Goal: Task Accomplishment & Management: Manage account settings

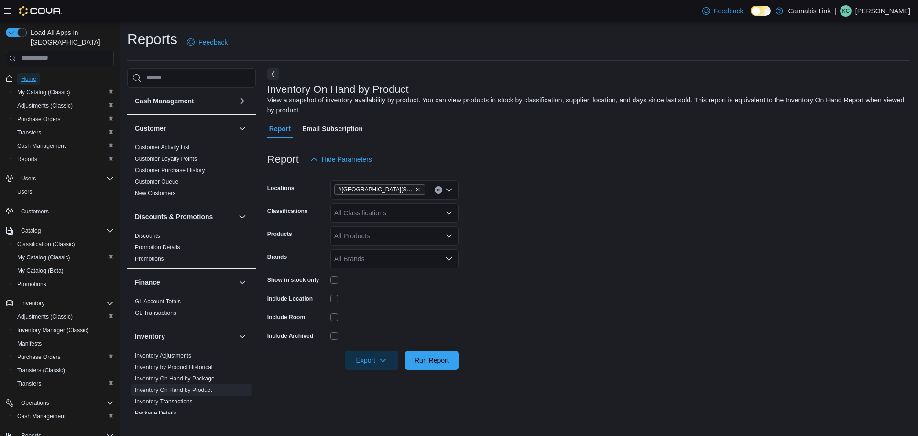
click at [33, 75] on span "Home" at bounding box center [28, 79] width 15 height 8
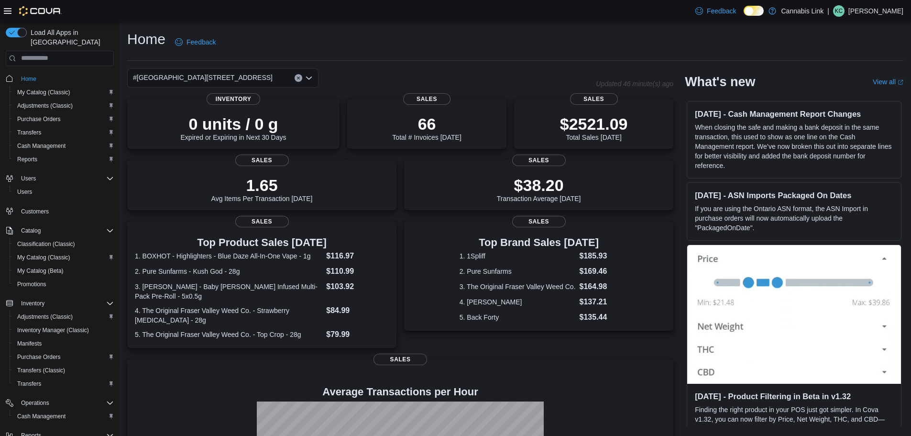
click at [254, 78] on div "#[GEOGRAPHIC_DATA][STREET_ADDRESS]" at bounding box center [222, 77] width 191 height 19
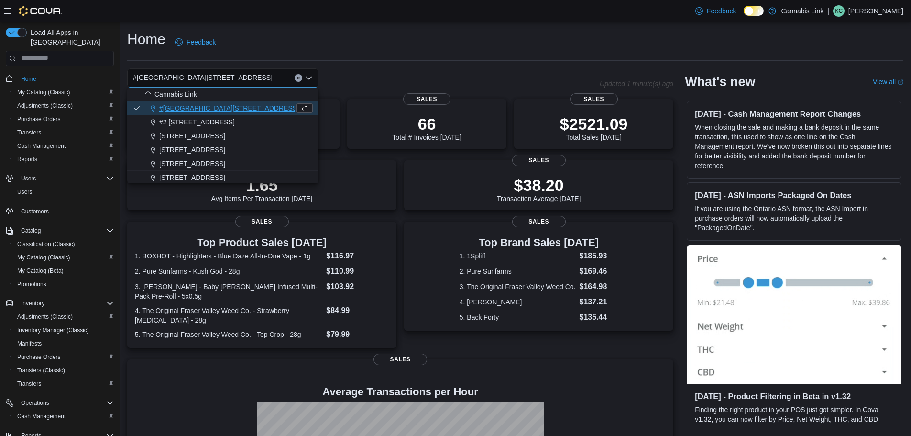
click at [213, 124] on span "#2 [STREET_ADDRESS]" at bounding box center [197, 122] width 76 height 10
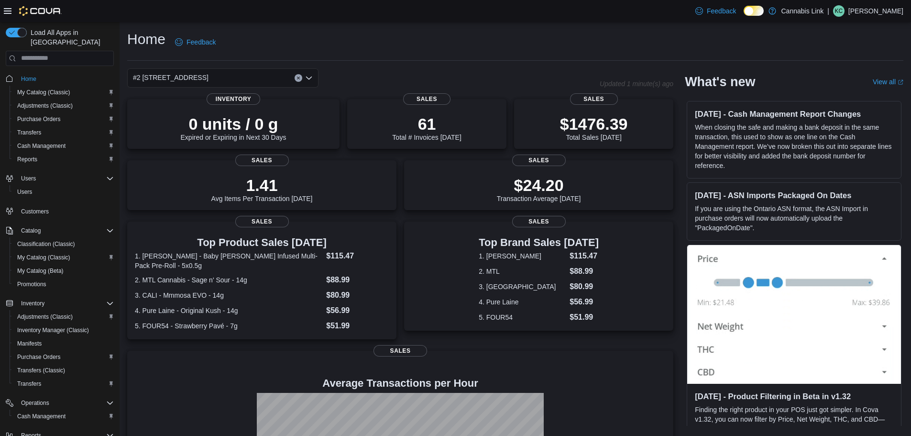
click at [236, 74] on div "#2 [STREET_ADDRESS] Combo box. Selected. #2 [STREET_ADDRESS] Press Backspace to…" at bounding box center [222, 77] width 191 height 19
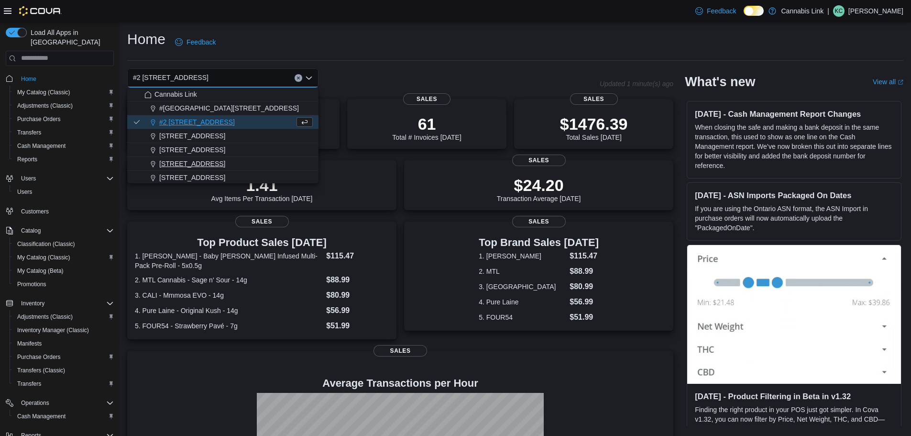
click at [236, 158] on button "[STREET_ADDRESS]" at bounding box center [222, 164] width 191 height 14
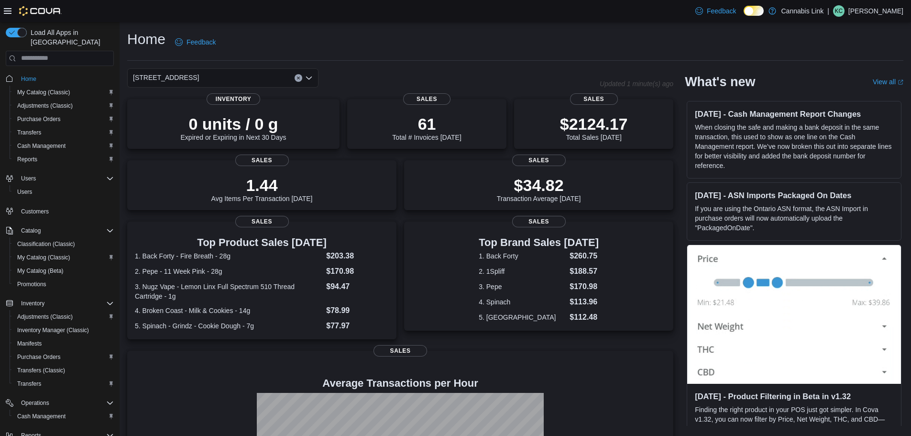
click at [219, 77] on div "[STREET_ADDRESS]" at bounding box center [222, 77] width 191 height 19
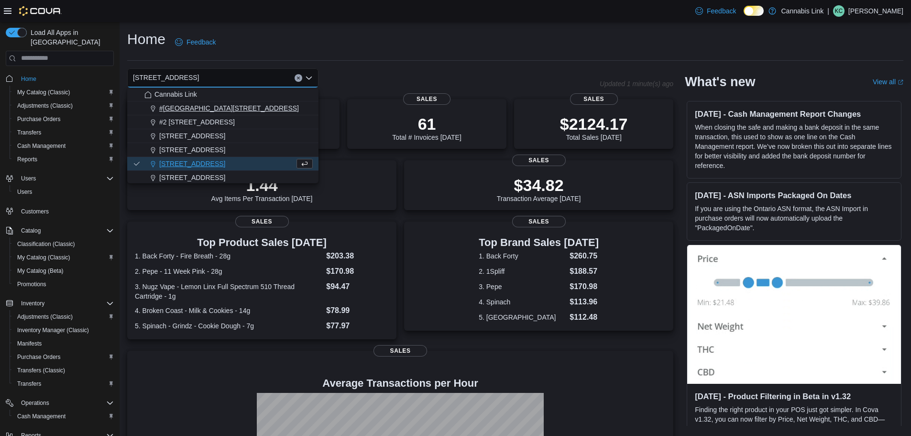
click at [264, 111] on div "#[GEOGRAPHIC_DATA][STREET_ADDRESS]" at bounding box center [228, 108] width 168 height 10
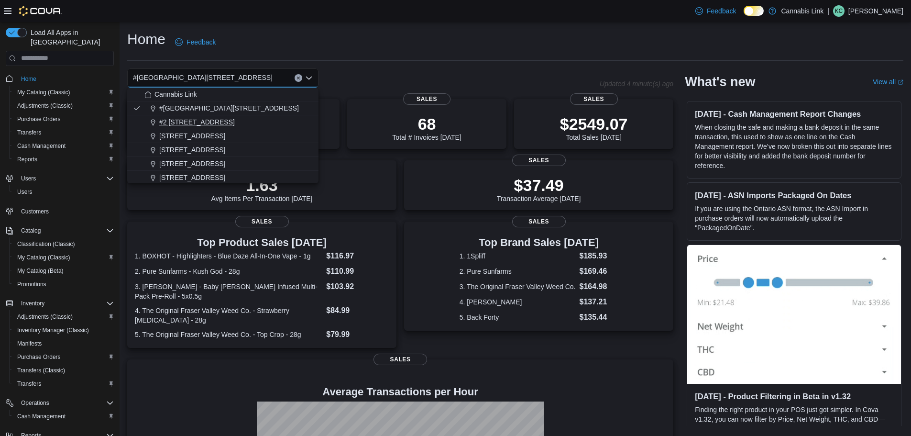
click at [223, 120] on div "#2 [STREET_ADDRESS]" at bounding box center [228, 122] width 168 height 10
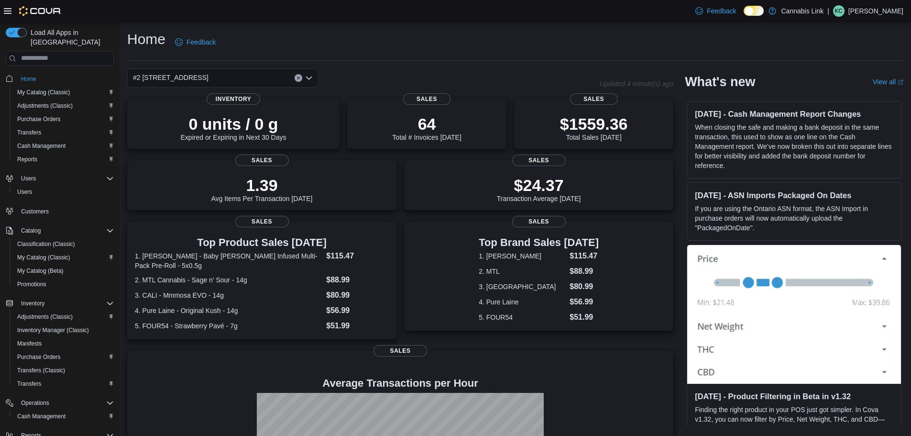
click at [227, 77] on div "#2 [STREET_ADDRESS]" at bounding box center [222, 77] width 191 height 19
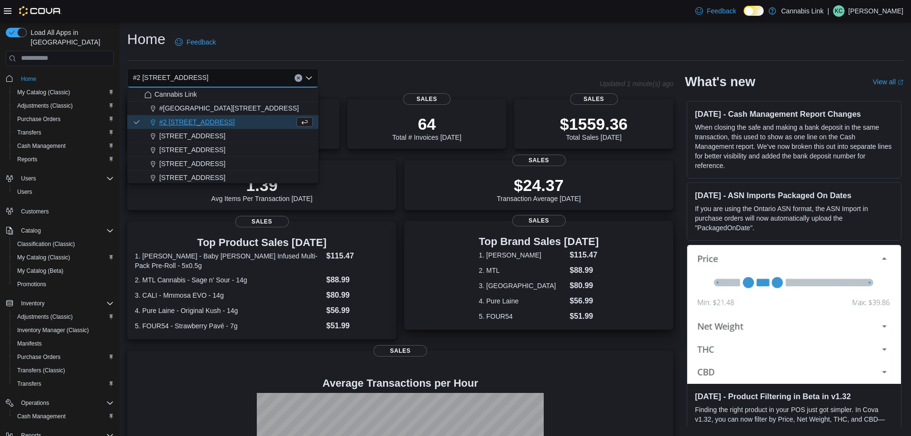
scroll to position [1, 0]
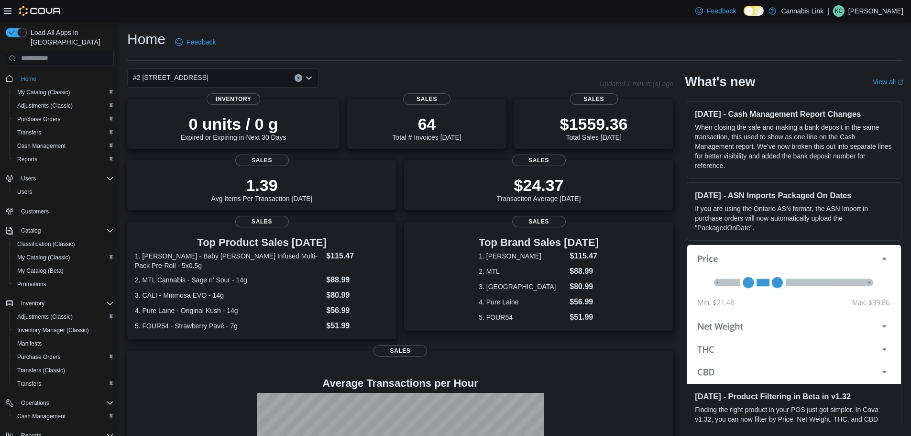
click at [458, 66] on div "Home Feedback #2 [STREET_ADDRESS] Updated 1 minute(s) ago 0 units / 0 g Expired…" at bounding box center [515, 286] width 791 height 529
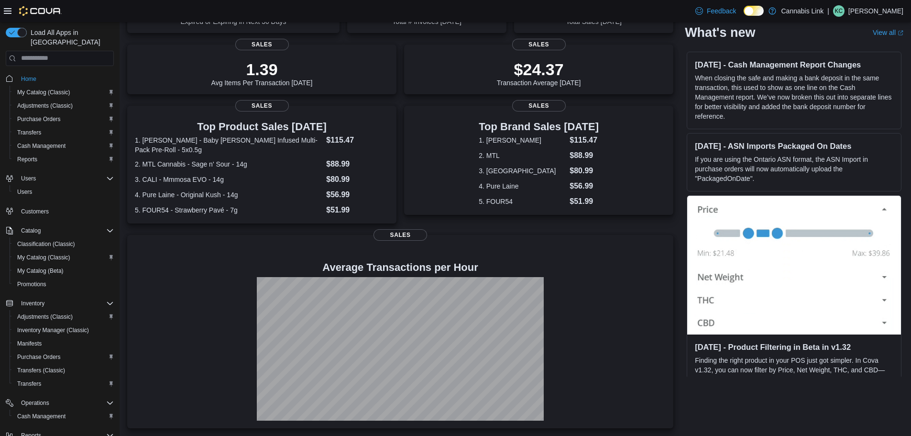
scroll to position [0, 0]
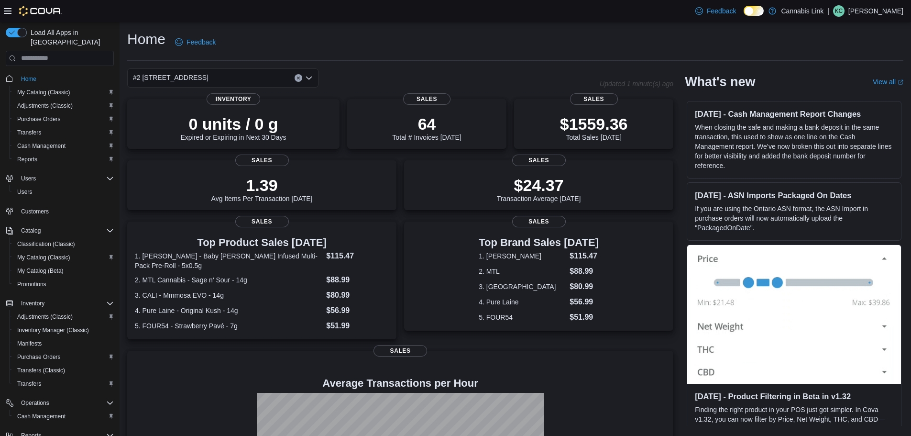
click at [248, 79] on div "#2 [STREET_ADDRESS]" at bounding box center [222, 77] width 191 height 19
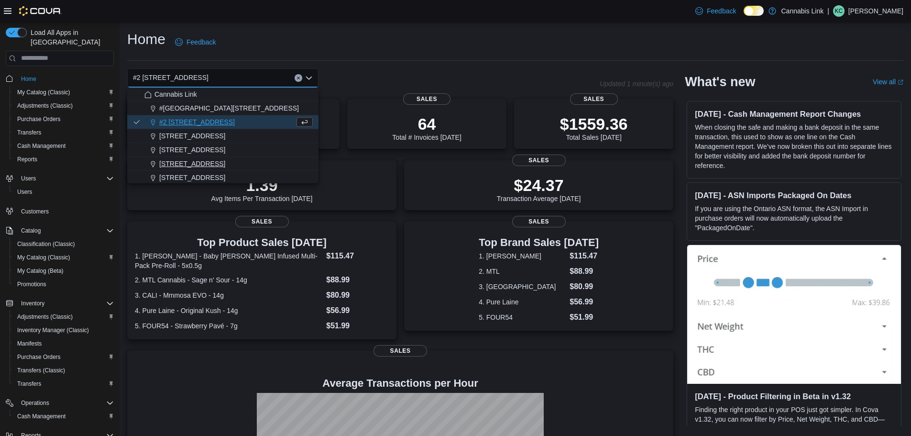
click at [227, 161] on div "[STREET_ADDRESS]" at bounding box center [228, 164] width 168 height 10
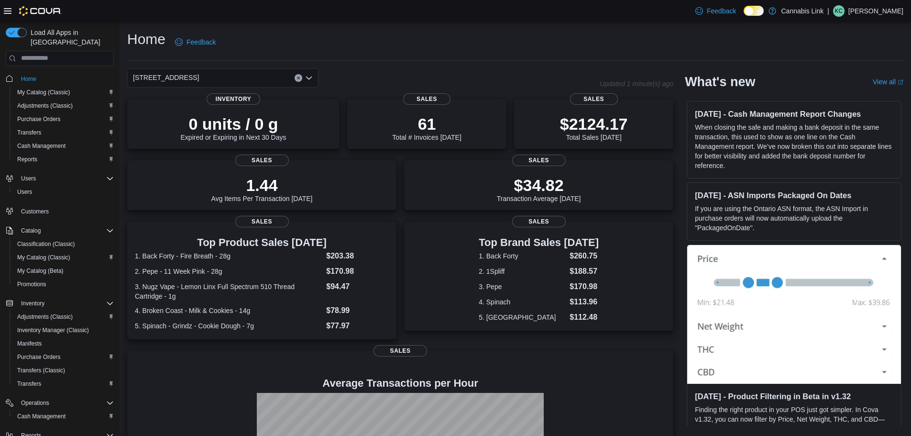
click at [266, 77] on div "[STREET_ADDRESS] Selected. [STREET_ADDRESS]. Press Backspace to delete [STREET_…" at bounding box center [222, 77] width 191 height 19
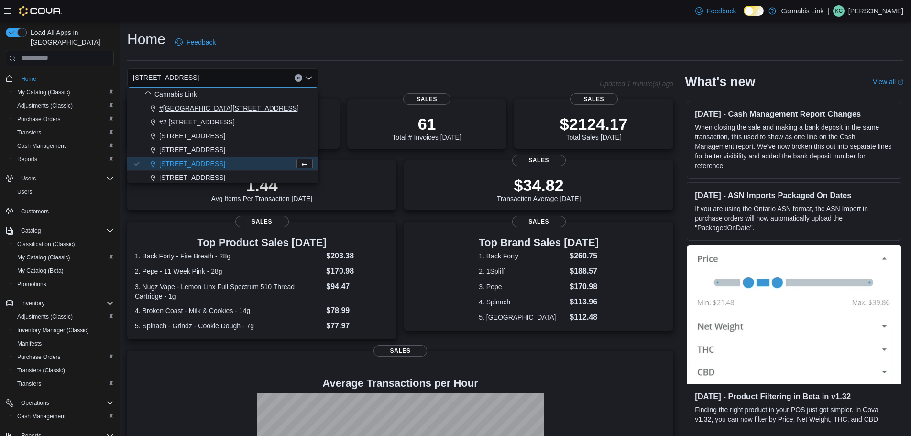
click at [262, 106] on div "#[GEOGRAPHIC_DATA][STREET_ADDRESS]" at bounding box center [228, 108] width 168 height 10
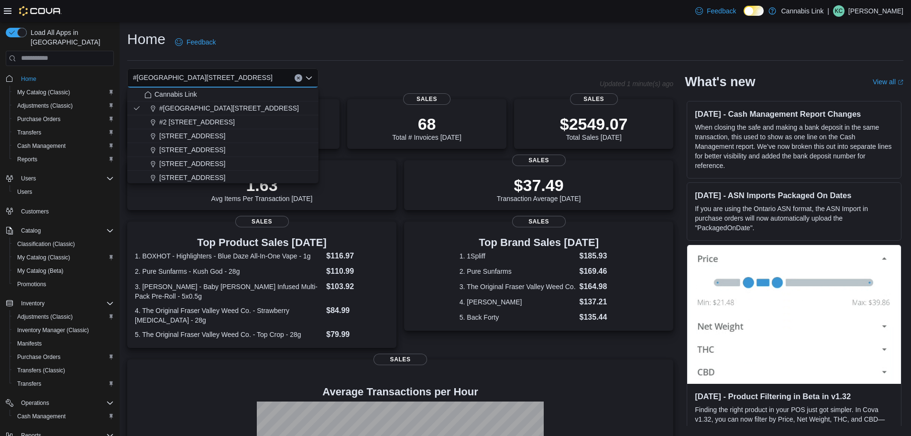
click at [390, 53] on div "Home Feedback" at bounding box center [515, 42] width 776 height 25
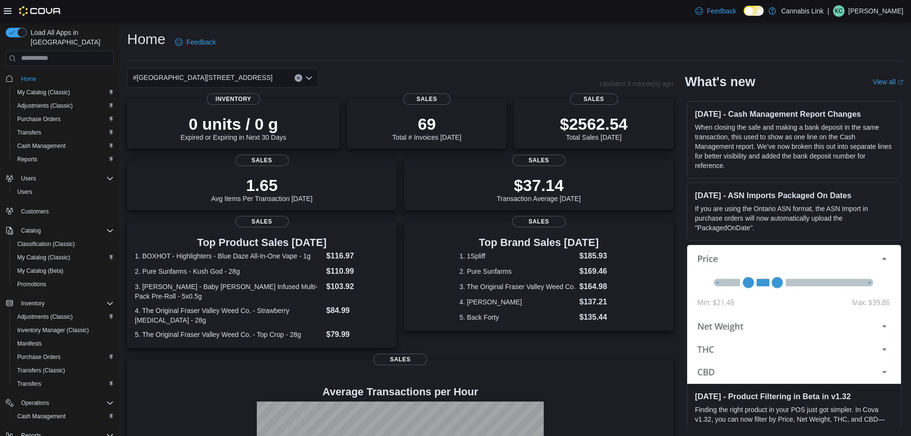
click at [260, 75] on div "#[GEOGRAPHIC_DATA][STREET_ADDRESS]" at bounding box center [222, 77] width 191 height 19
click at [252, 71] on div "#[GEOGRAPHIC_DATA][STREET_ADDRESS]" at bounding box center [222, 77] width 191 height 19
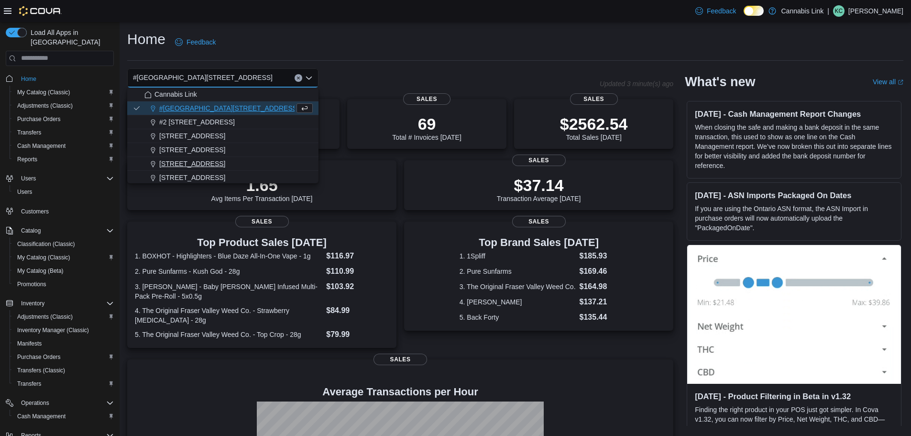
click at [234, 160] on div "[STREET_ADDRESS]" at bounding box center [228, 164] width 168 height 10
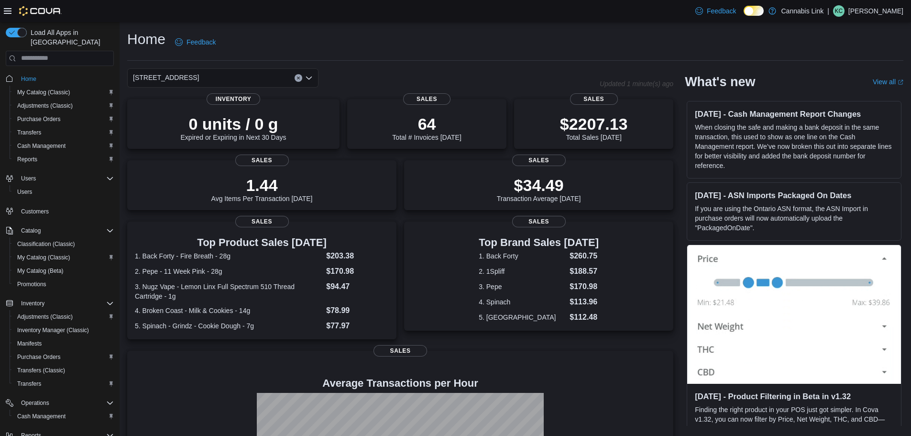
click at [232, 84] on div "[STREET_ADDRESS]" at bounding box center [222, 77] width 191 height 19
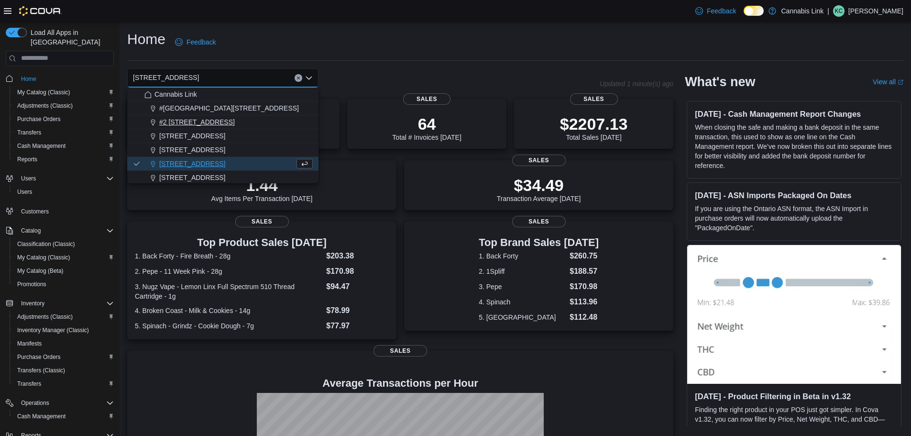
click at [240, 123] on div "#2 [STREET_ADDRESS]" at bounding box center [228, 122] width 168 height 10
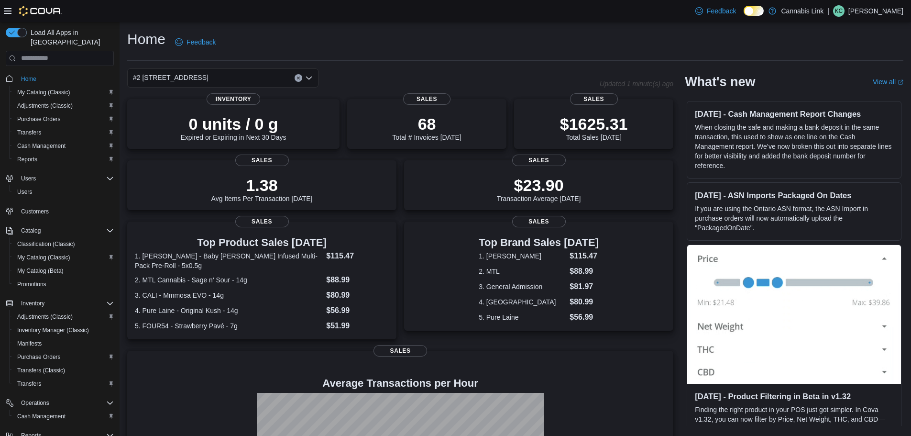
click at [233, 74] on div "#2 [STREET_ADDRESS]" at bounding box center [222, 77] width 191 height 19
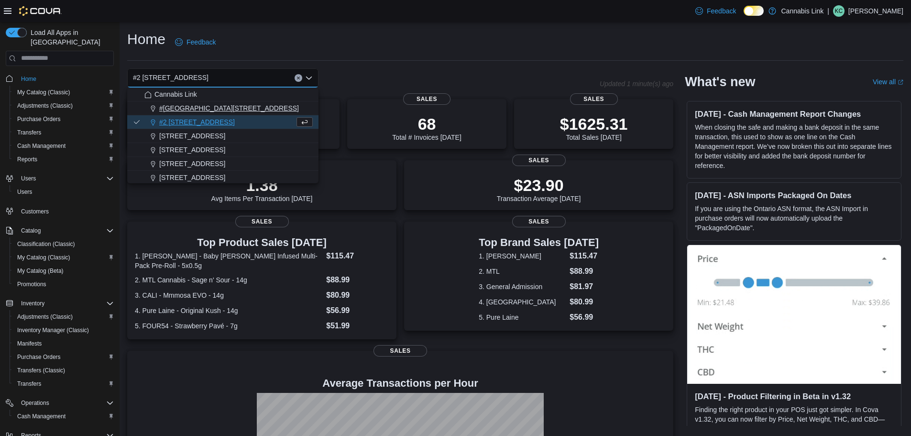
click at [222, 110] on span "#[GEOGRAPHIC_DATA][STREET_ADDRESS]" at bounding box center [229, 108] width 140 height 10
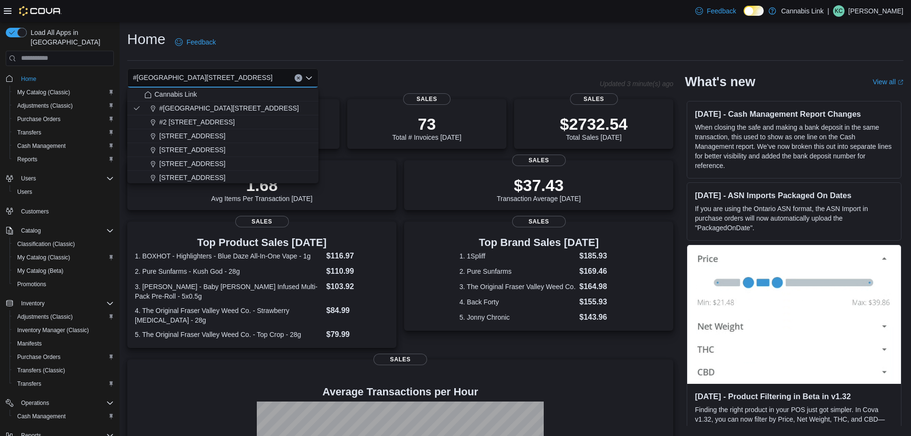
click at [387, 45] on div "Home Feedback" at bounding box center [515, 42] width 776 height 25
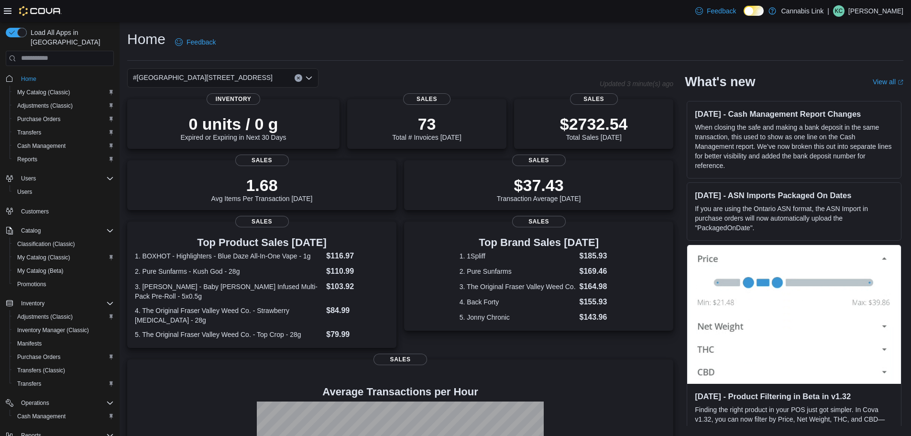
click at [262, 72] on div "#[GEOGRAPHIC_DATA][STREET_ADDRESS]" at bounding box center [222, 77] width 191 height 19
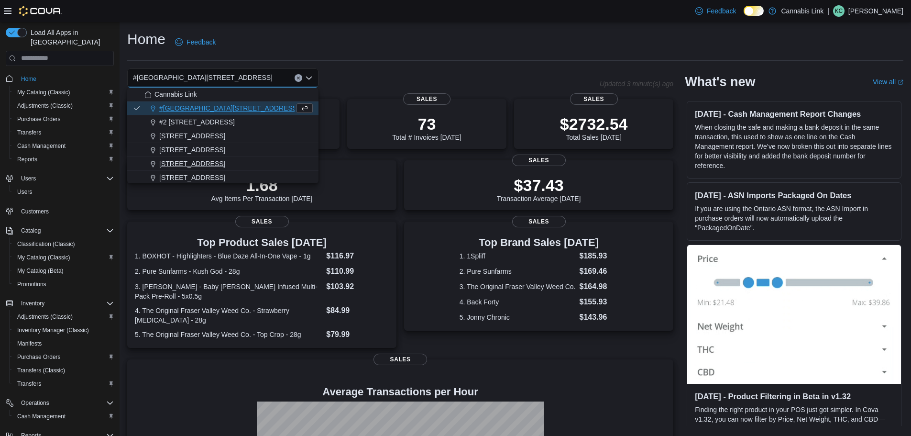
click at [190, 162] on span "[STREET_ADDRESS]" at bounding box center [192, 164] width 66 height 10
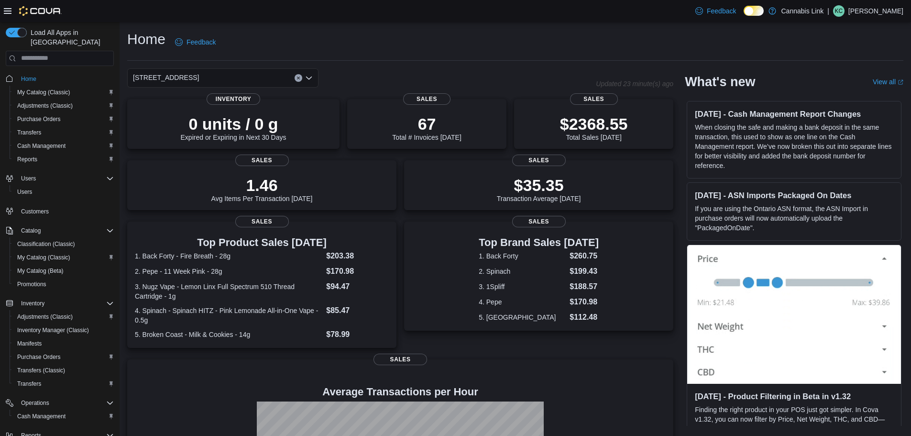
click at [257, 78] on div "[STREET_ADDRESS] Selected. [STREET_ADDRESS]. Press Backspace to delete [STREET_…" at bounding box center [222, 77] width 191 height 19
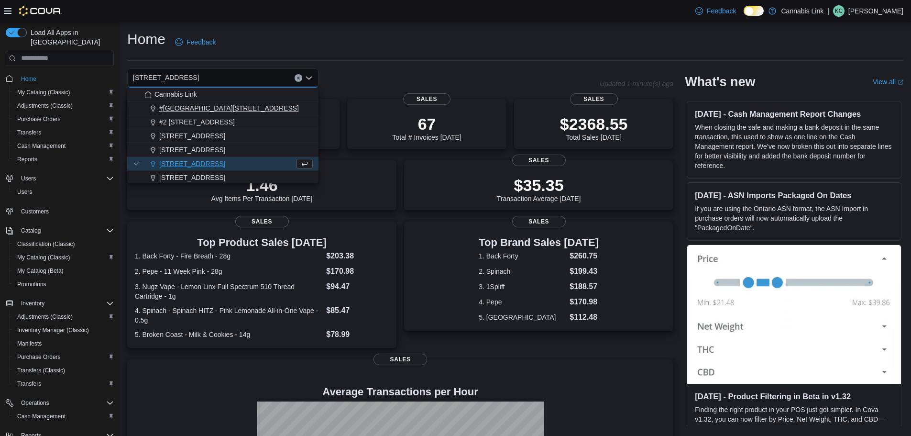
click at [249, 107] on span "#[GEOGRAPHIC_DATA][STREET_ADDRESS]" at bounding box center [229, 108] width 140 height 10
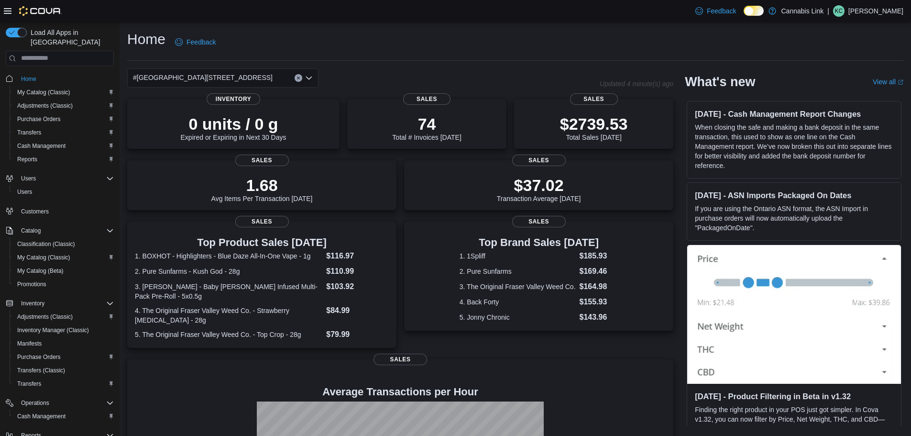
click at [260, 79] on div "#[GEOGRAPHIC_DATA][STREET_ADDRESS]" at bounding box center [222, 77] width 191 height 19
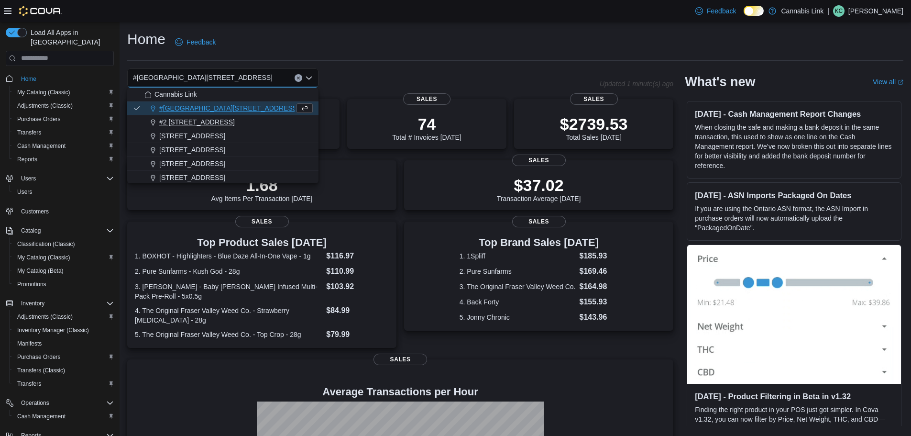
click at [225, 125] on div "#2 [STREET_ADDRESS]" at bounding box center [228, 122] width 168 height 10
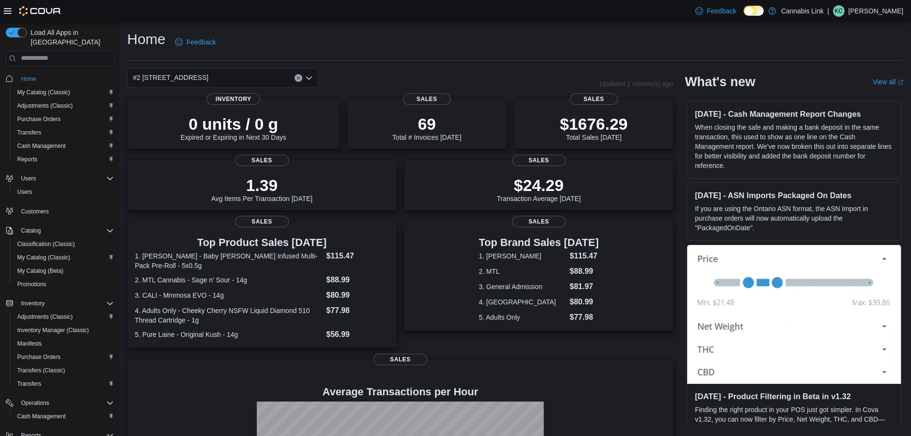
click at [258, 82] on div "#2 [STREET_ADDRESS] Combo box. Selected. #2 [STREET_ADDRESS] Press Backspace to…" at bounding box center [222, 77] width 191 height 19
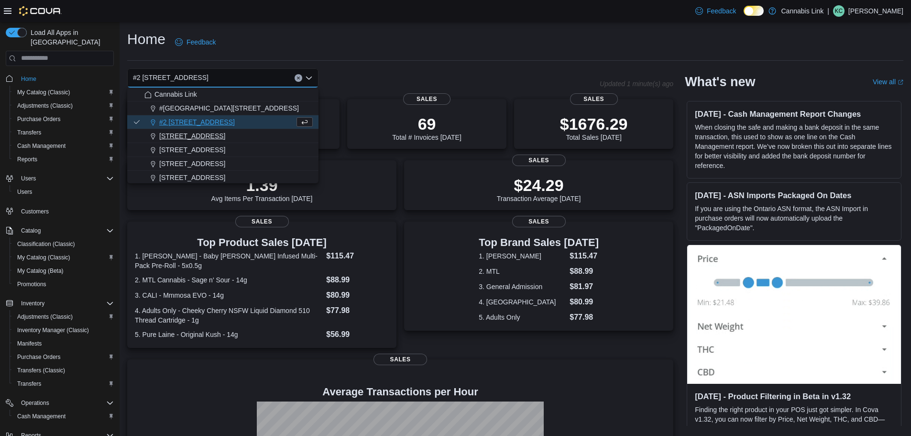
click at [212, 132] on span "[STREET_ADDRESS]" at bounding box center [192, 136] width 66 height 10
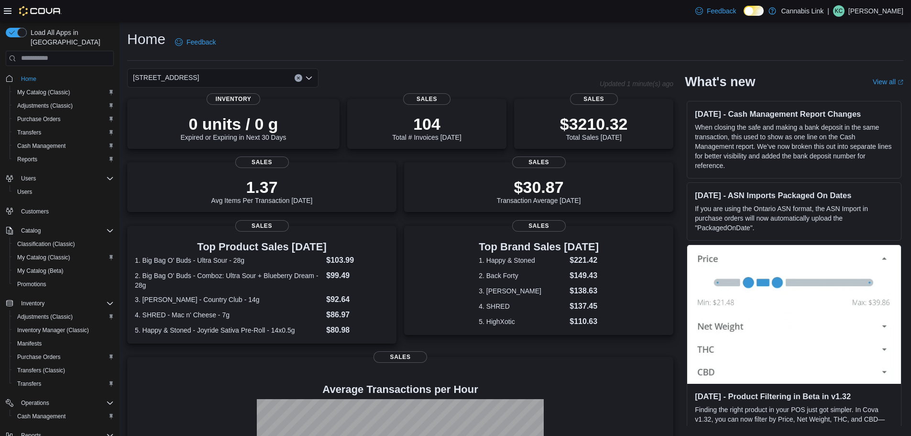
click at [241, 73] on div "[STREET_ADDRESS]" at bounding box center [222, 77] width 191 height 19
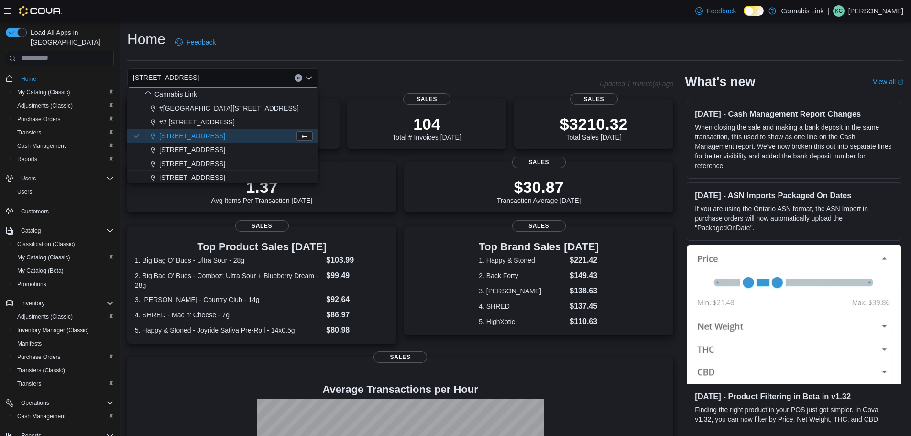
click at [178, 151] on span "[STREET_ADDRESS]" at bounding box center [192, 150] width 66 height 10
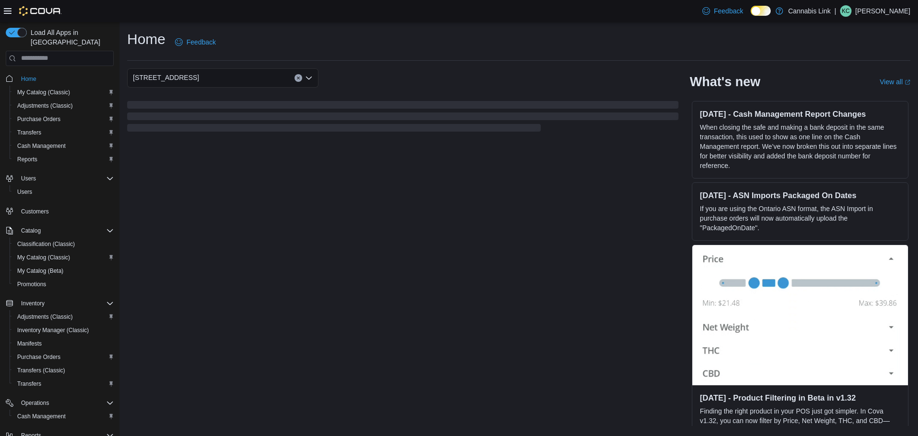
click at [208, 82] on div "1295 Highbury Ave N Combo box. Selected. 1295 Highbury Ave N. Press Backspace t…" at bounding box center [222, 77] width 191 height 19
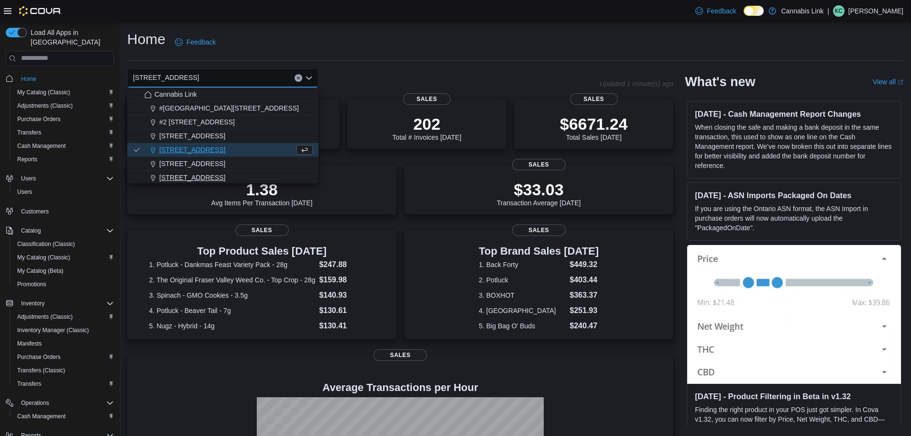
click at [205, 179] on span "[STREET_ADDRESS]" at bounding box center [192, 178] width 66 height 10
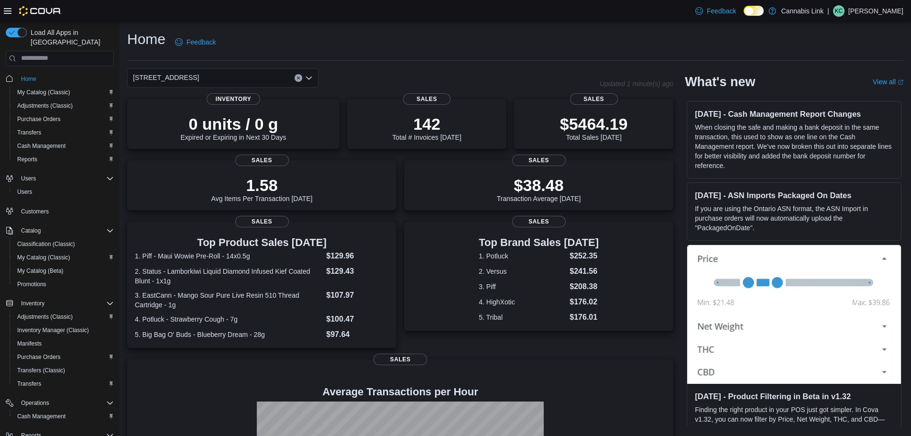
click at [240, 77] on div "509 Commissioners Rd W Combo box. Selected. 509 Commissioners Rd W. Press Backs…" at bounding box center [222, 77] width 191 height 19
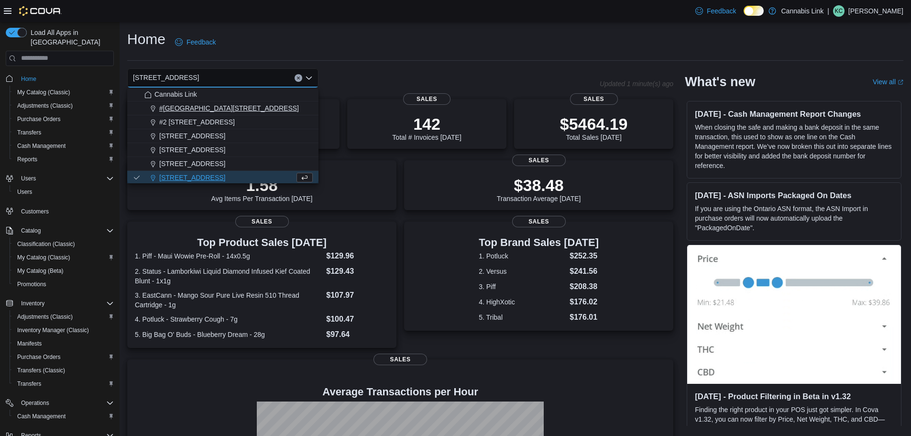
click at [242, 110] on span "#[GEOGRAPHIC_DATA][STREET_ADDRESS]" at bounding box center [229, 108] width 140 height 10
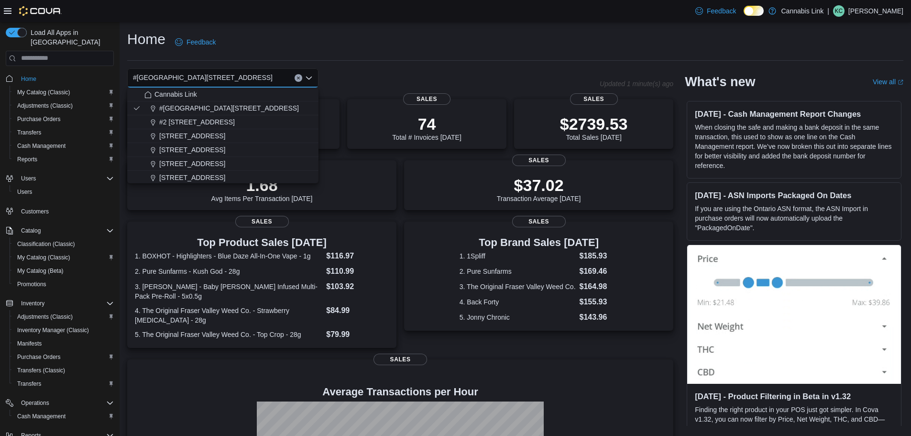
click at [375, 38] on div "Home Feedback" at bounding box center [515, 42] width 776 height 25
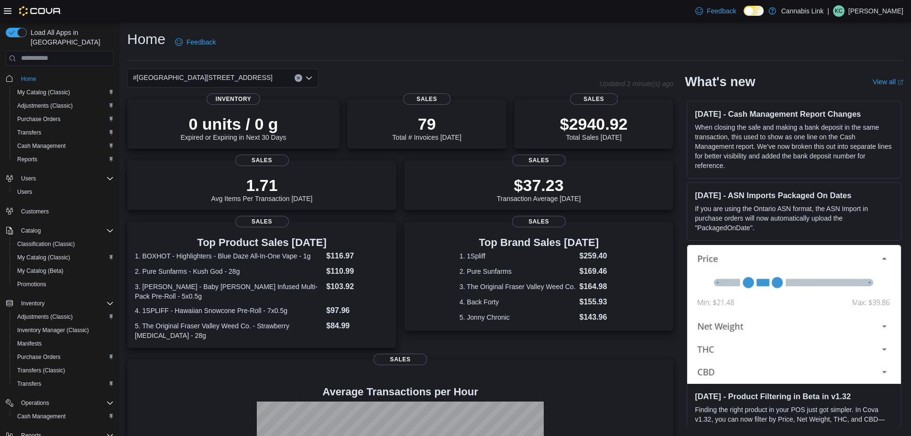
click at [263, 79] on div "#[GEOGRAPHIC_DATA][STREET_ADDRESS]" at bounding box center [222, 77] width 191 height 19
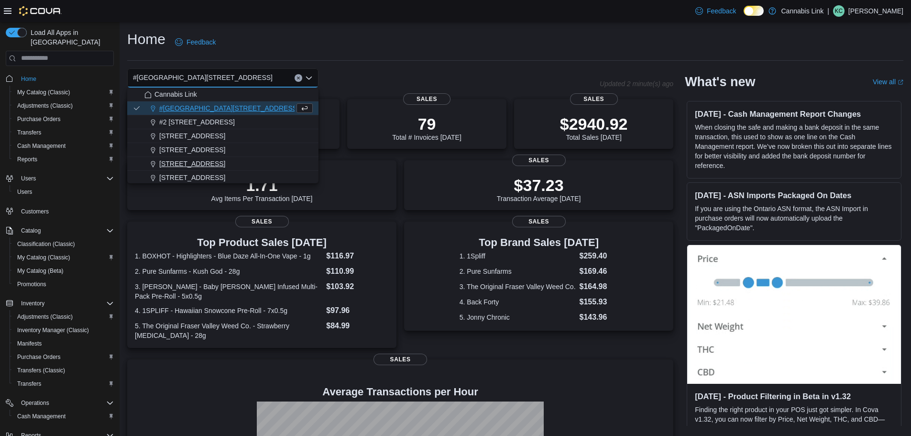
click at [217, 164] on span "[STREET_ADDRESS]" at bounding box center [192, 164] width 66 height 10
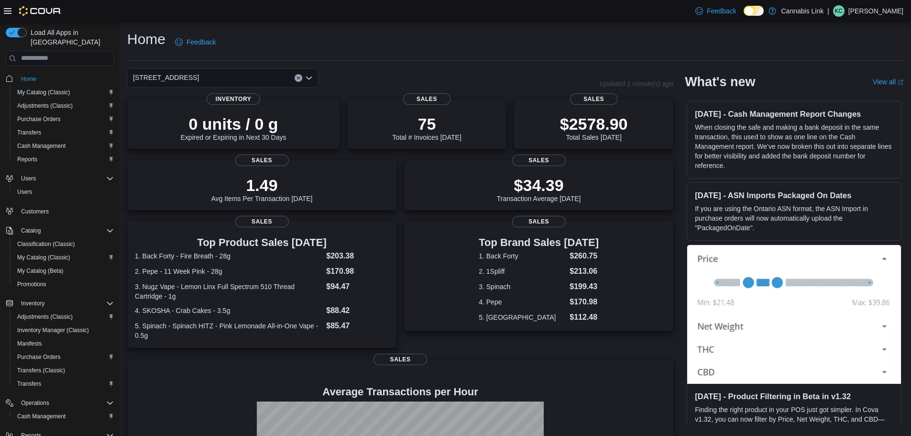
click at [252, 74] on div "[STREET_ADDRESS] Selected. [STREET_ADDRESS]. Press Backspace to delete [STREET_…" at bounding box center [222, 77] width 191 height 19
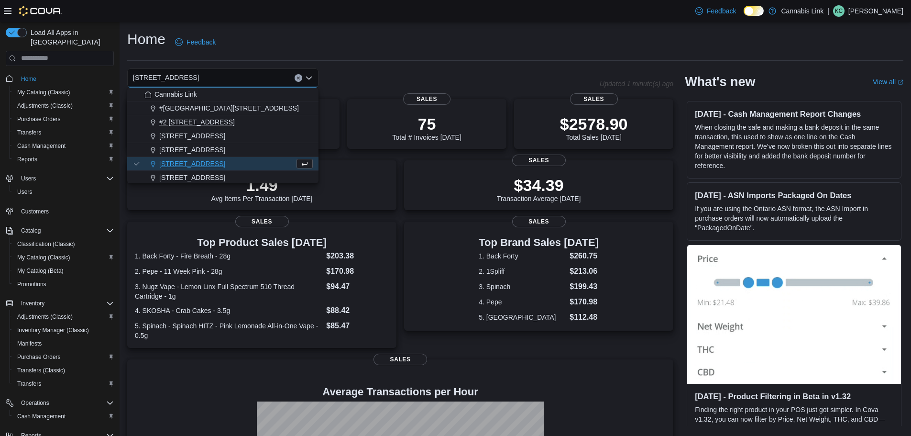
click at [221, 116] on button "#2 [STREET_ADDRESS]" at bounding box center [222, 122] width 191 height 14
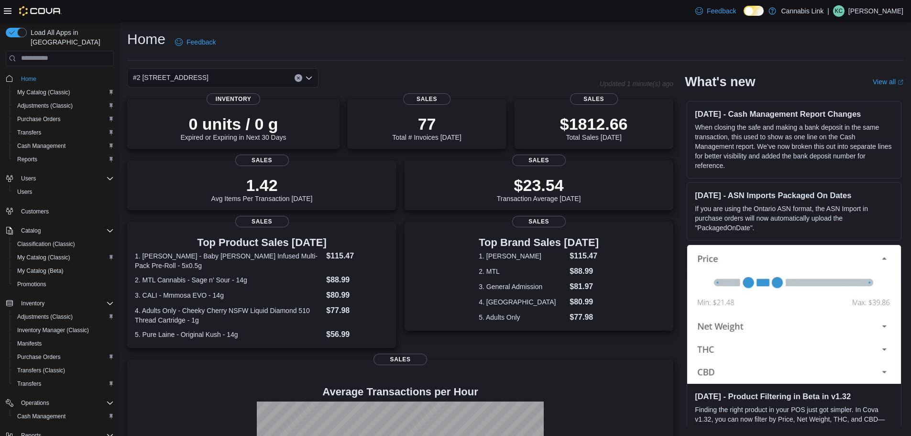
click at [247, 70] on div "#2 [STREET_ADDRESS] Combo box. Selected. #2 [STREET_ADDRESS] Press Backspace to…" at bounding box center [222, 77] width 191 height 19
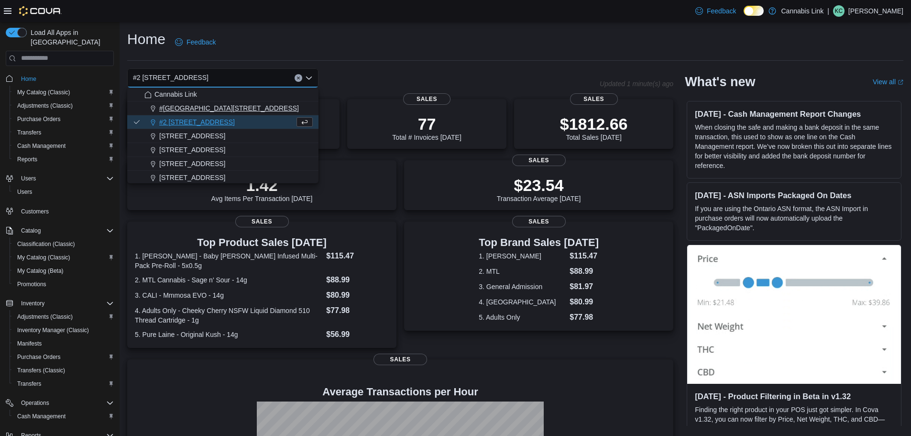
click at [257, 110] on span "#[GEOGRAPHIC_DATA][STREET_ADDRESS]" at bounding box center [229, 108] width 140 height 10
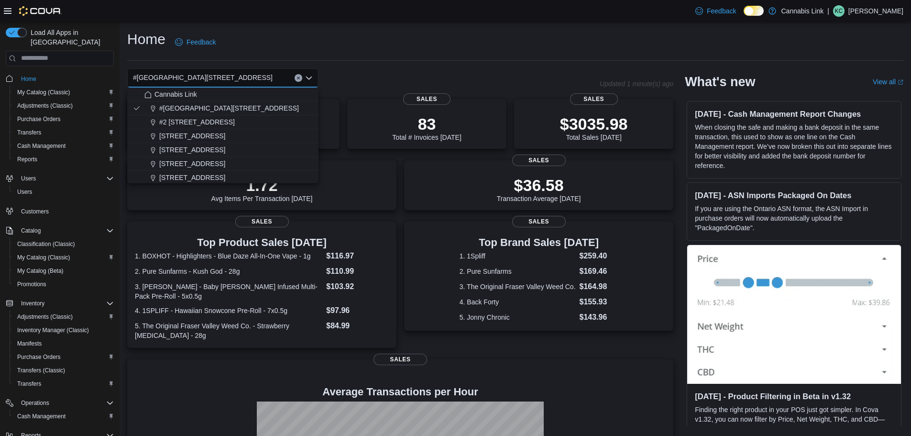
click at [318, 48] on div "Home Feedback" at bounding box center [515, 42] width 776 height 25
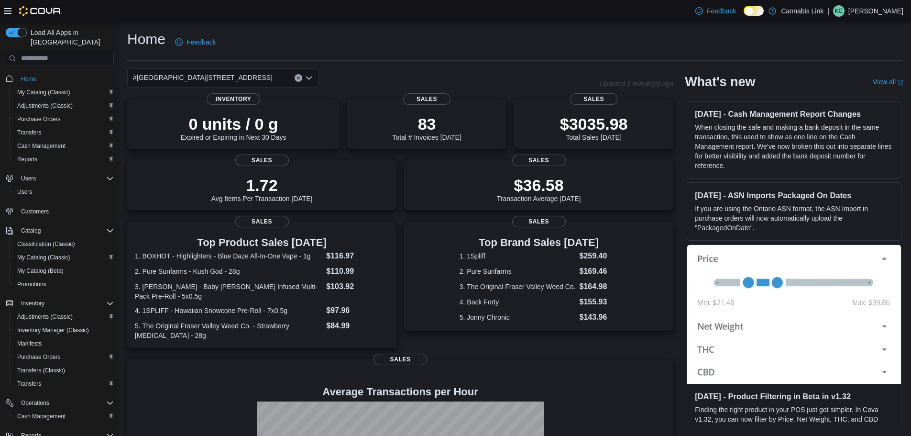
click at [251, 72] on div "#[GEOGRAPHIC_DATA][STREET_ADDRESS]" at bounding box center [222, 77] width 191 height 19
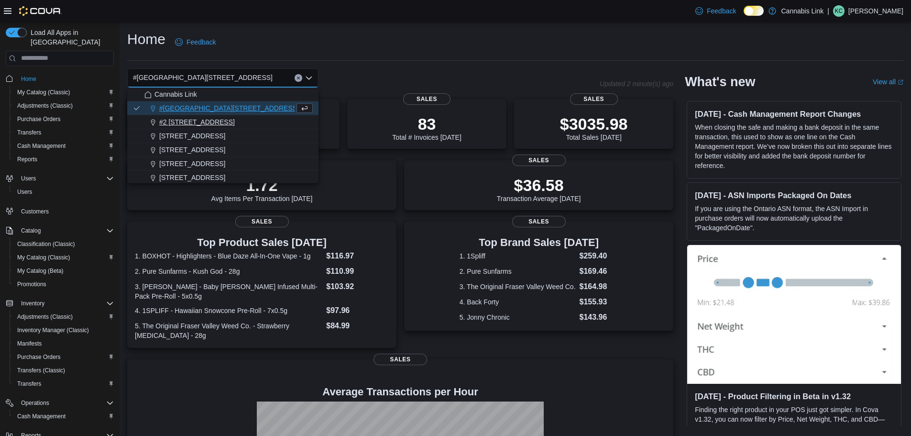
click at [225, 117] on div "#2 [STREET_ADDRESS]" at bounding box center [228, 122] width 168 height 10
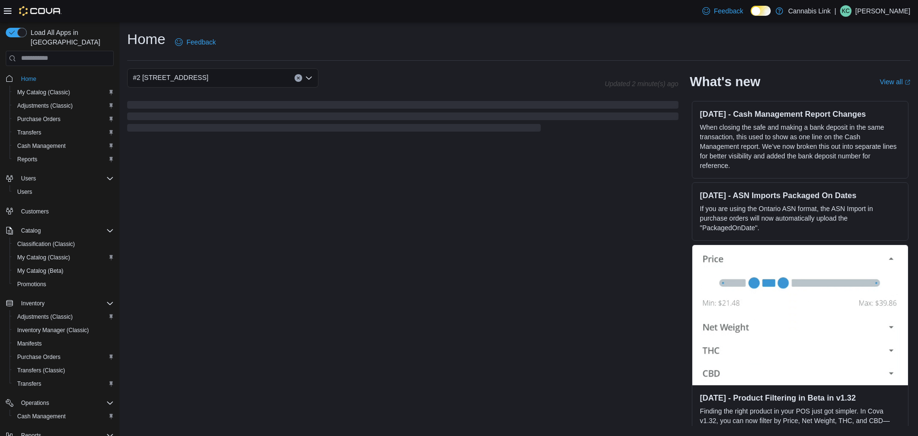
click at [255, 78] on div "#2 [STREET_ADDRESS] Combo box. Selected. #2 [STREET_ADDRESS] Press Backspace to…" at bounding box center [222, 77] width 191 height 19
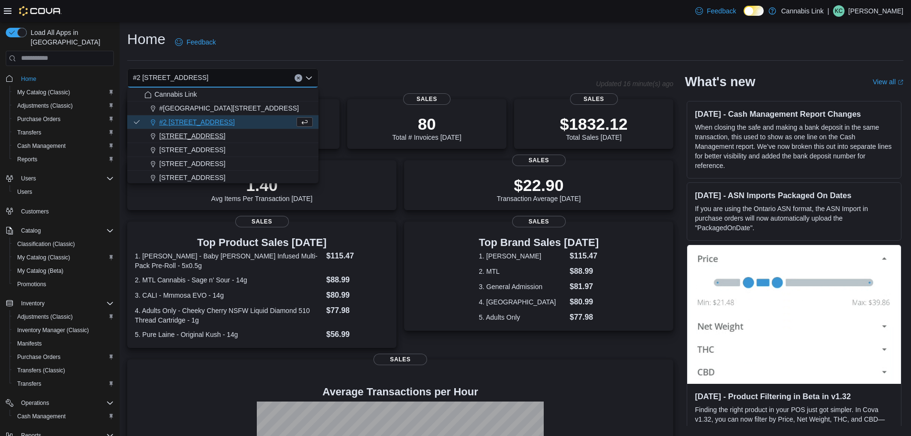
click at [225, 137] on span "[STREET_ADDRESS]" at bounding box center [192, 136] width 66 height 10
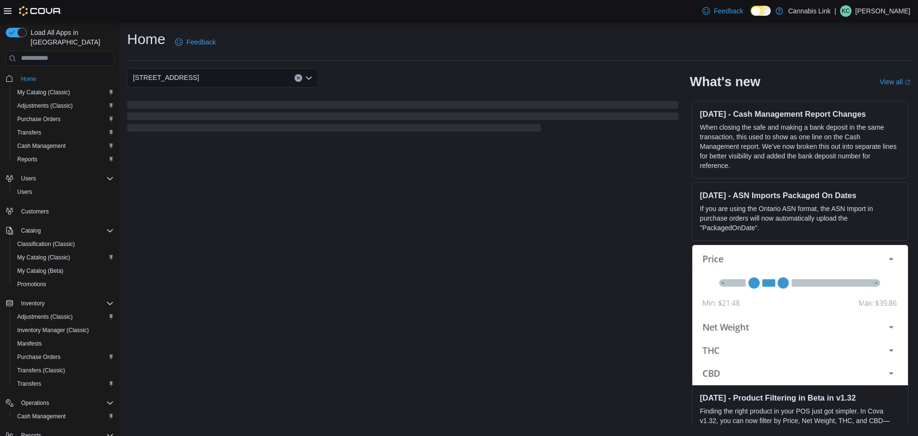
click at [245, 74] on div "[STREET_ADDRESS]" at bounding box center [222, 77] width 191 height 19
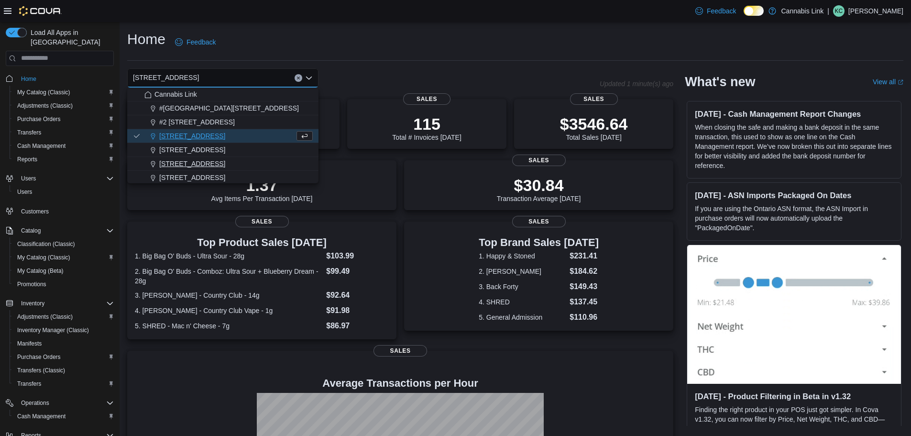
click at [228, 164] on div "[STREET_ADDRESS]" at bounding box center [228, 164] width 168 height 10
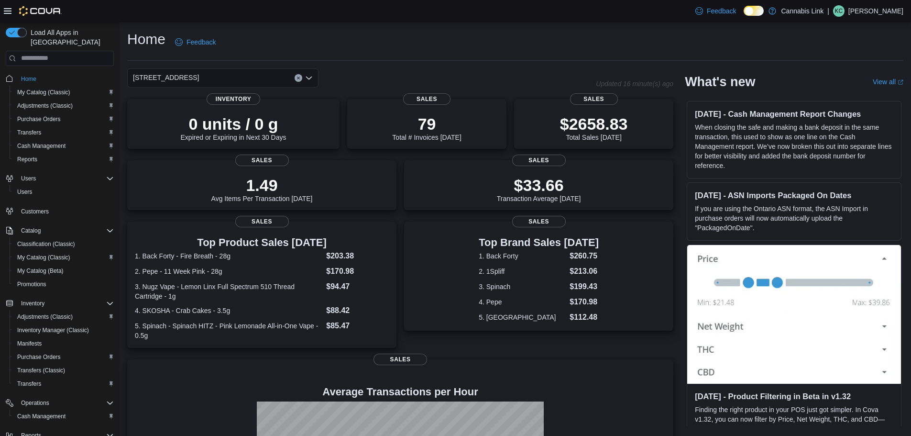
click at [239, 77] on div "[STREET_ADDRESS]" at bounding box center [222, 77] width 191 height 19
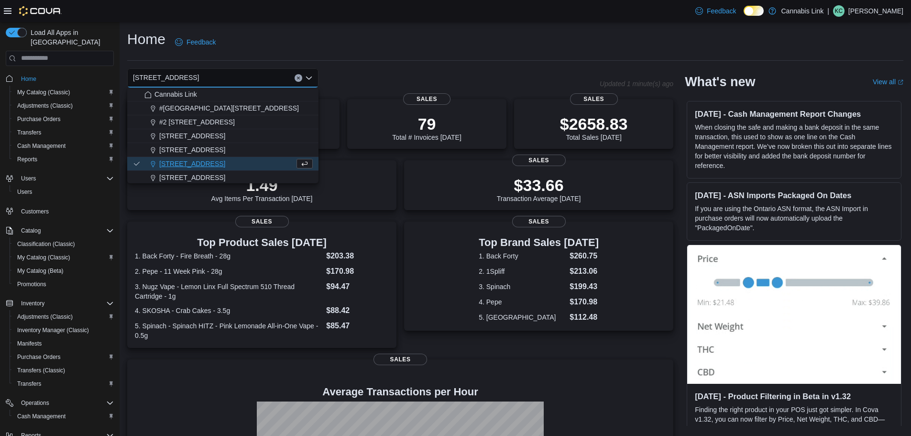
click at [489, 57] on div "Home Feedback" at bounding box center [515, 45] width 776 height 31
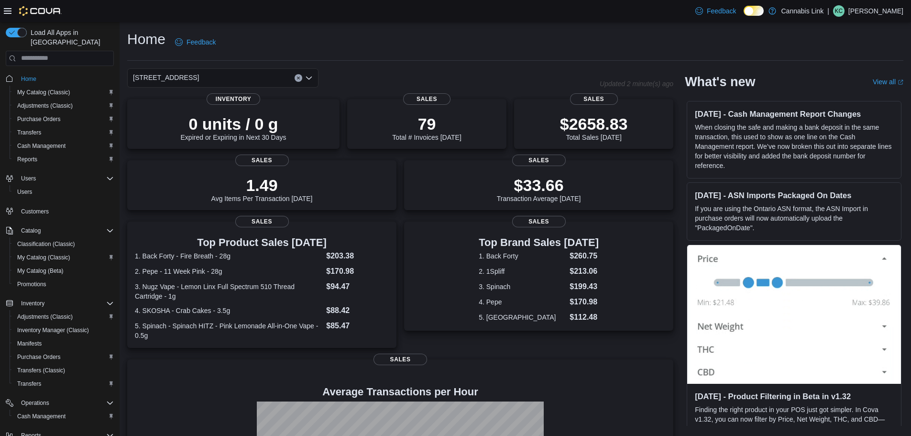
click at [271, 82] on div "[STREET_ADDRESS]" at bounding box center [222, 77] width 191 height 19
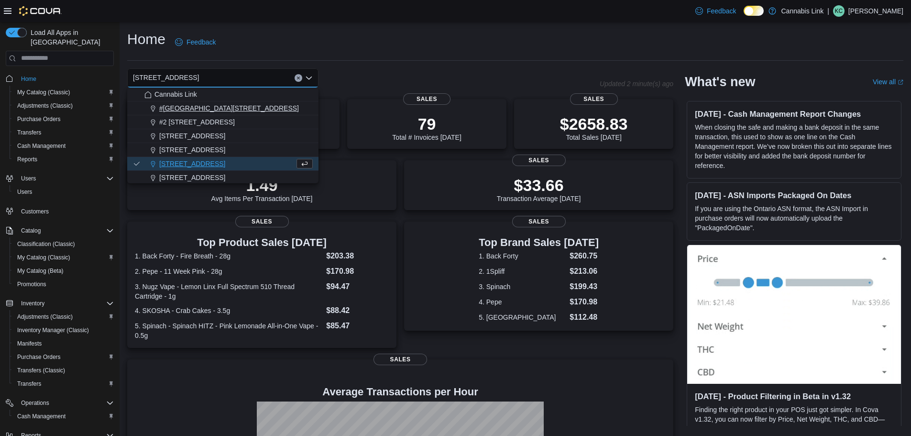
click at [236, 107] on span "#[GEOGRAPHIC_DATA][STREET_ADDRESS]" at bounding box center [229, 108] width 140 height 10
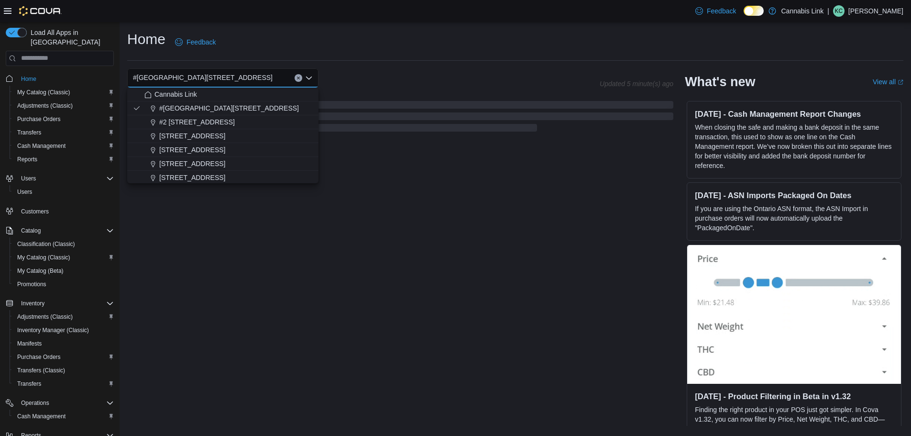
click at [395, 47] on div "Home Feedback" at bounding box center [515, 42] width 776 height 25
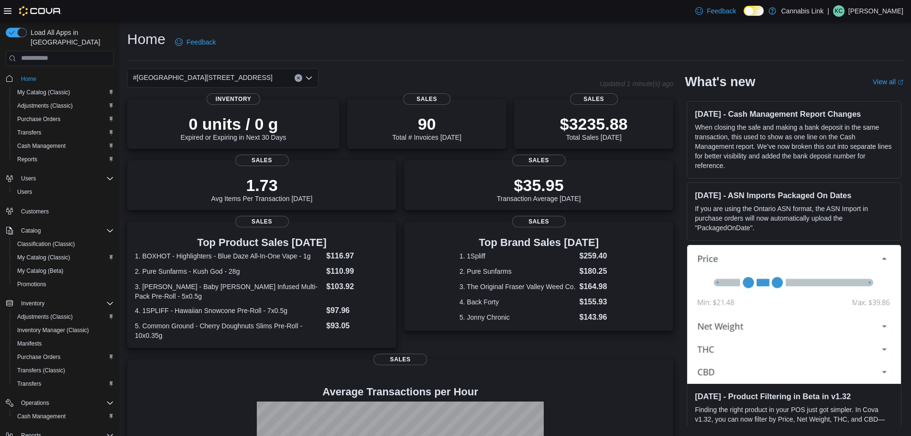
click at [258, 78] on div "#[GEOGRAPHIC_DATA][STREET_ADDRESS]" at bounding box center [222, 77] width 191 height 19
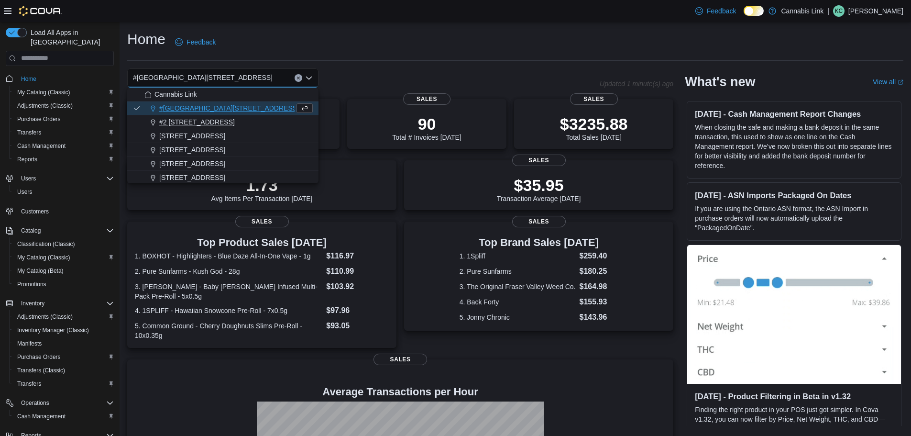
click at [224, 122] on div "#2 [STREET_ADDRESS]" at bounding box center [228, 122] width 168 height 10
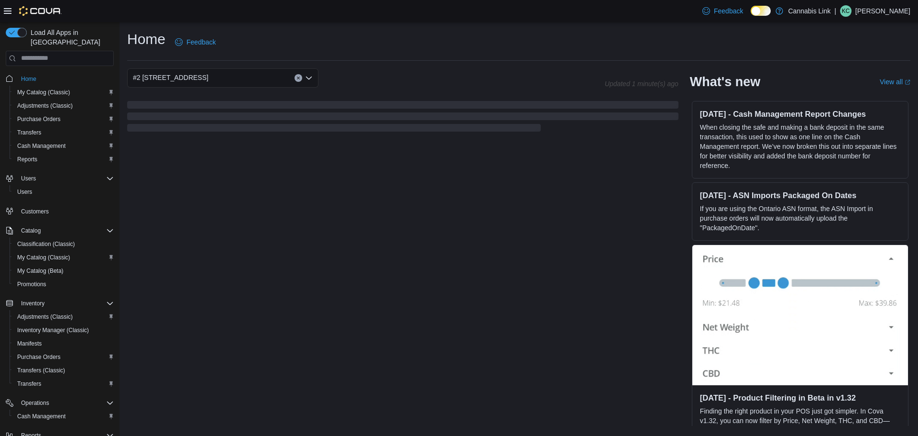
click at [257, 74] on div "#2 [STREET_ADDRESS] Combo box. Selected. #2 [STREET_ADDRESS] Press Backspace to…" at bounding box center [222, 77] width 191 height 19
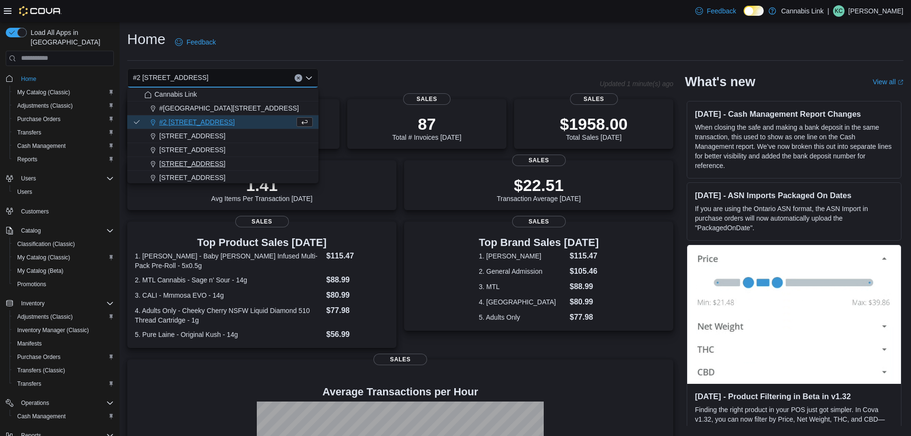
click at [223, 164] on span "[STREET_ADDRESS]" at bounding box center [192, 164] width 66 height 10
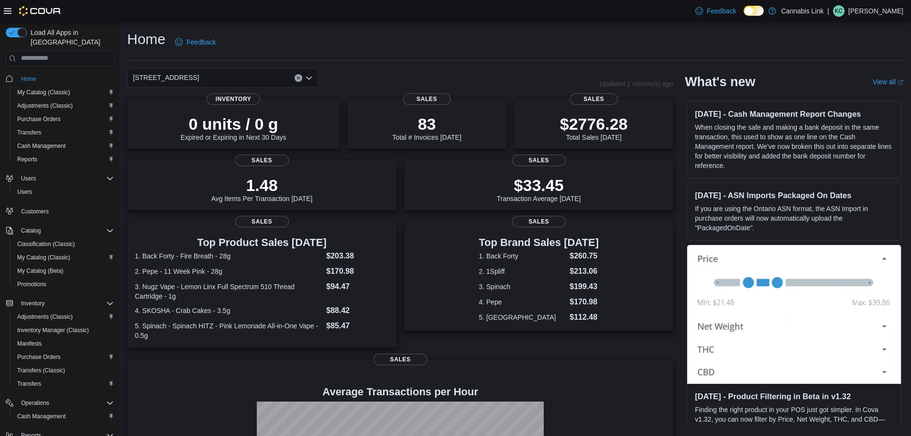
click at [241, 77] on div "[STREET_ADDRESS]" at bounding box center [222, 77] width 191 height 19
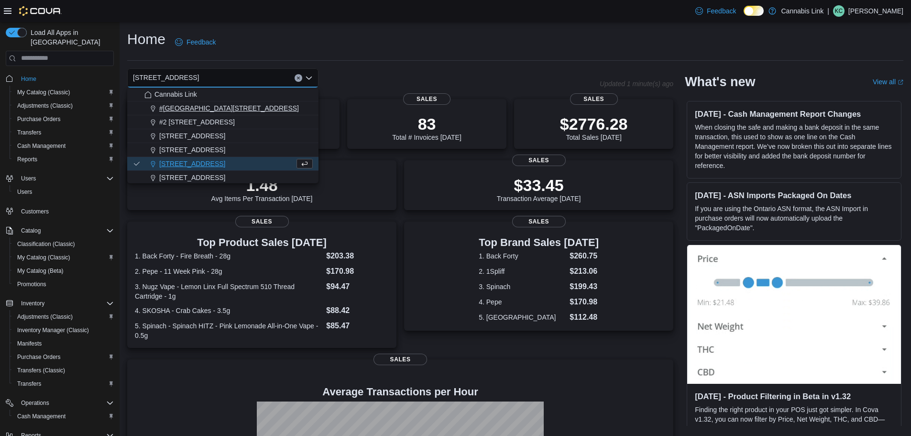
click at [240, 110] on span "#[GEOGRAPHIC_DATA][STREET_ADDRESS]" at bounding box center [229, 108] width 140 height 10
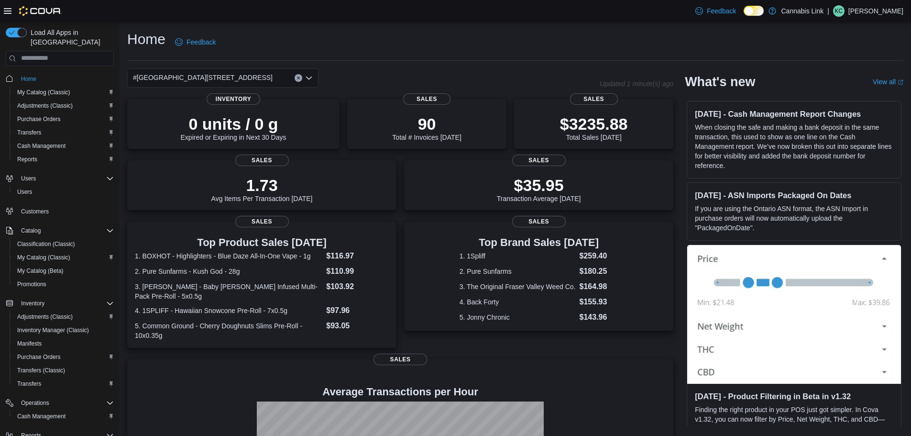
click at [262, 82] on div "#1 1175 Hyde Park Road, Unit 2B Combo box. Selected. #1 1175 Hyde Park Road, Un…" at bounding box center [222, 77] width 191 height 19
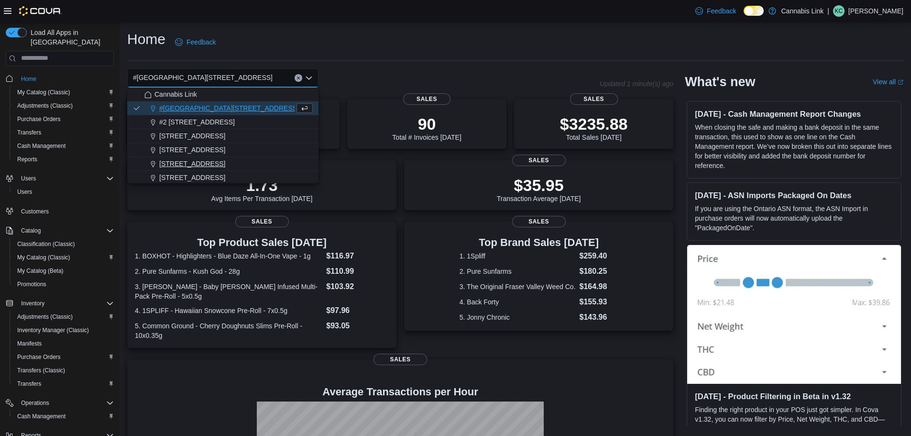
click at [230, 159] on div "[STREET_ADDRESS]" at bounding box center [228, 164] width 168 height 10
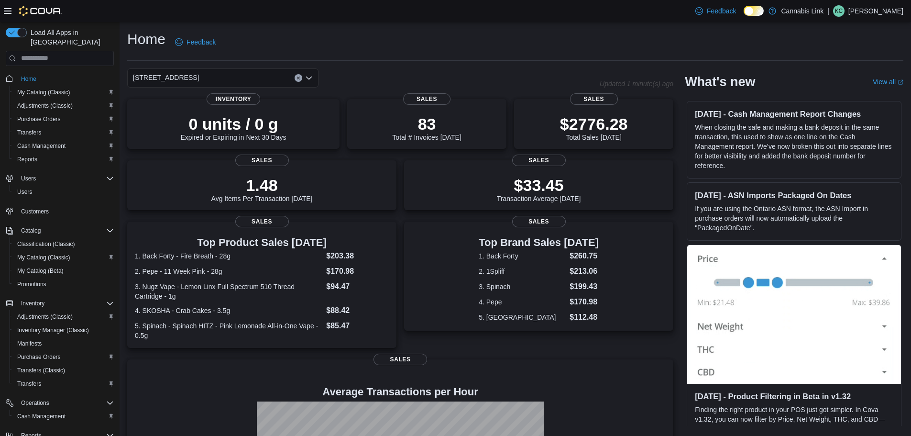
click at [244, 80] on div "[STREET_ADDRESS] Selected. [STREET_ADDRESS]. Press Backspace to delete [STREET_…" at bounding box center [222, 77] width 191 height 19
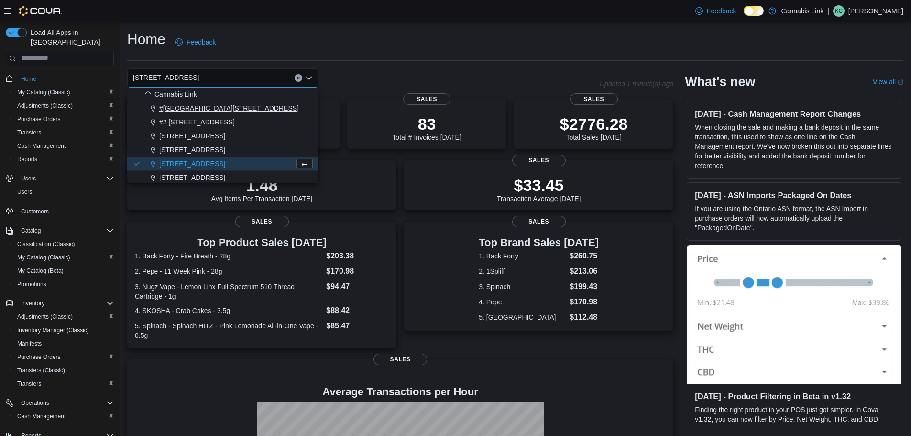
click at [225, 108] on span "#[GEOGRAPHIC_DATA][STREET_ADDRESS]" at bounding box center [229, 108] width 140 height 10
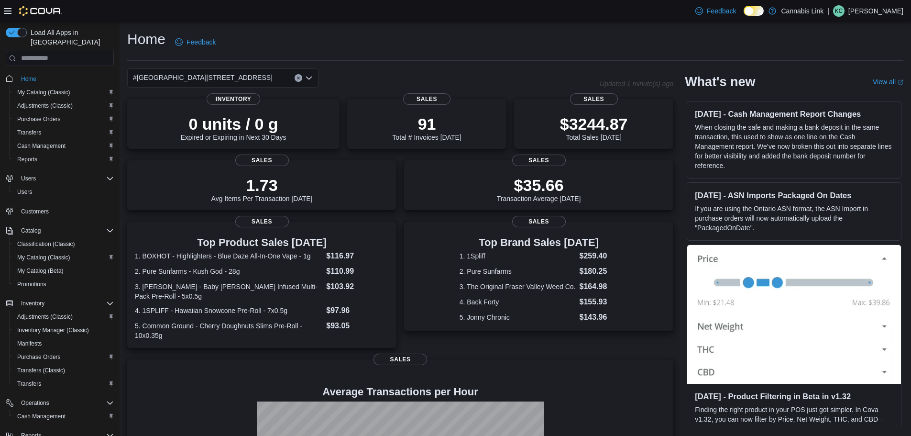
click at [259, 80] on div "#[GEOGRAPHIC_DATA][STREET_ADDRESS]" at bounding box center [222, 77] width 191 height 19
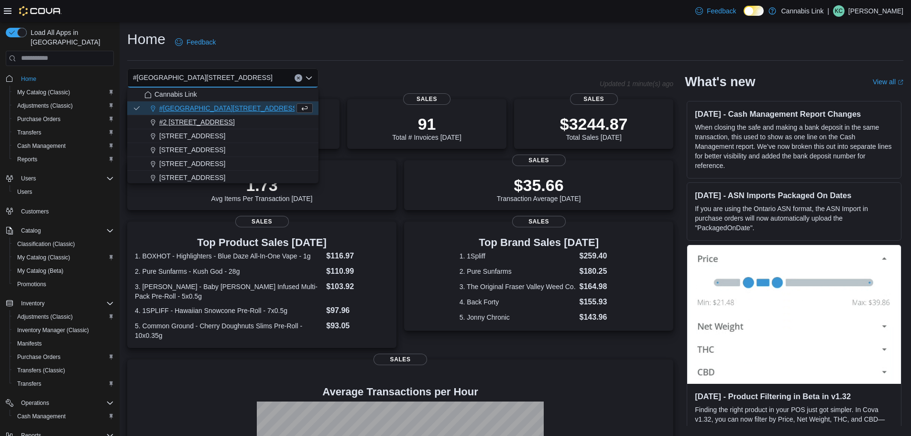
click at [238, 118] on div "#2 [STREET_ADDRESS]" at bounding box center [228, 122] width 168 height 10
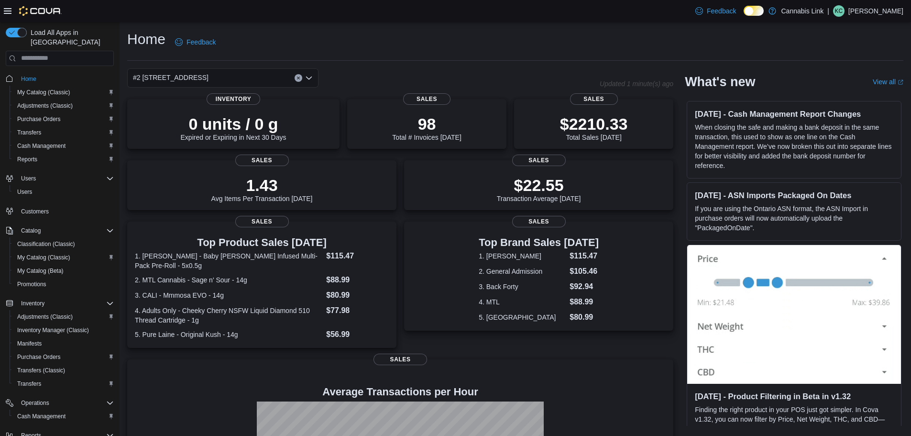
click at [225, 60] on hr at bounding box center [515, 60] width 776 height 0
click at [231, 76] on div "#2 [STREET_ADDRESS]" at bounding box center [222, 77] width 191 height 19
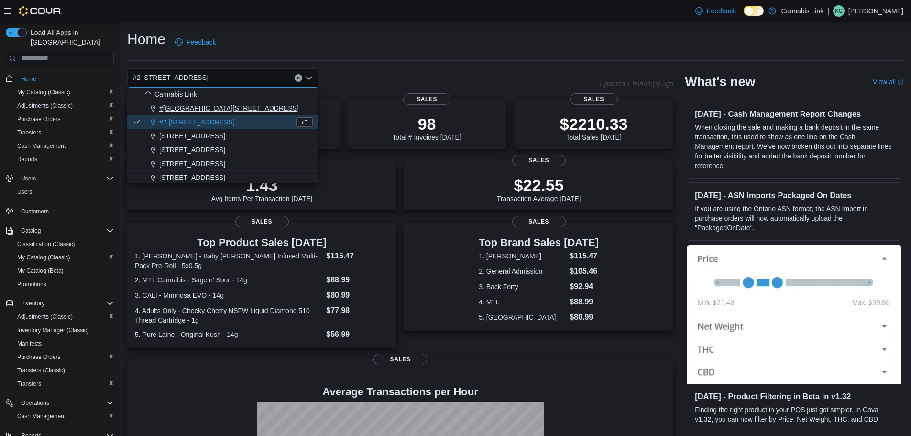
click at [236, 110] on span "#[GEOGRAPHIC_DATA][STREET_ADDRESS]" at bounding box center [229, 108] width 140 height 10
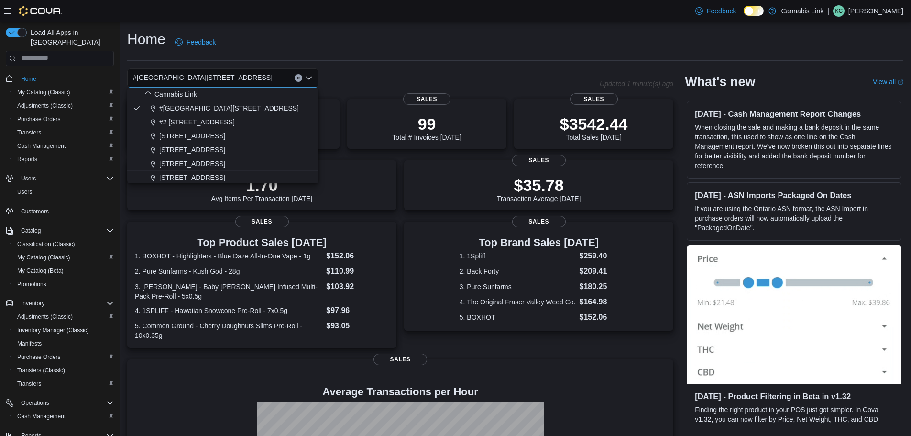
click at [499, 62] on div "Home Feedback #1 1175 Hyde Park Road, Unit 2B Combo box. Selected. #1 1175 Hyde…" at bounding box center [515, 291] width 791 height 538
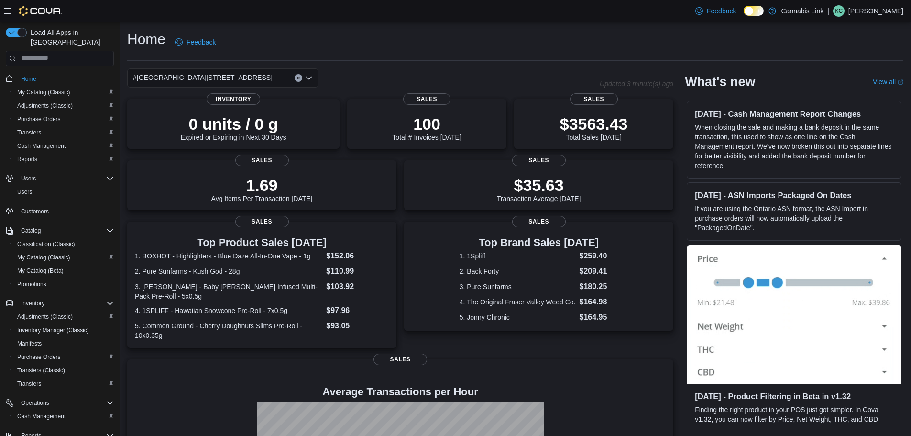
click at [241, 70] on div "#[GEOGRAPHIC_DATA][STREET_ADDRESS]" at bounding box center [222, 77] width 191 height 19
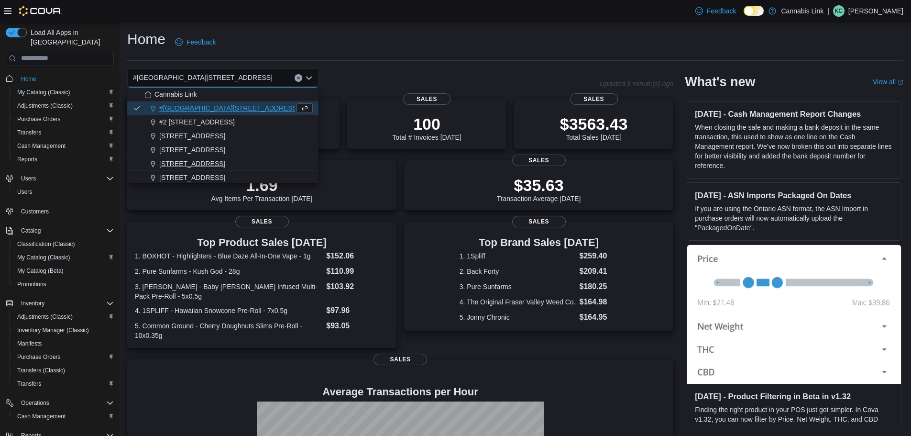
click at [218, 167] on span "[STREET_ADDRESS]" at bounding box center [192, 164] width 66 height 10
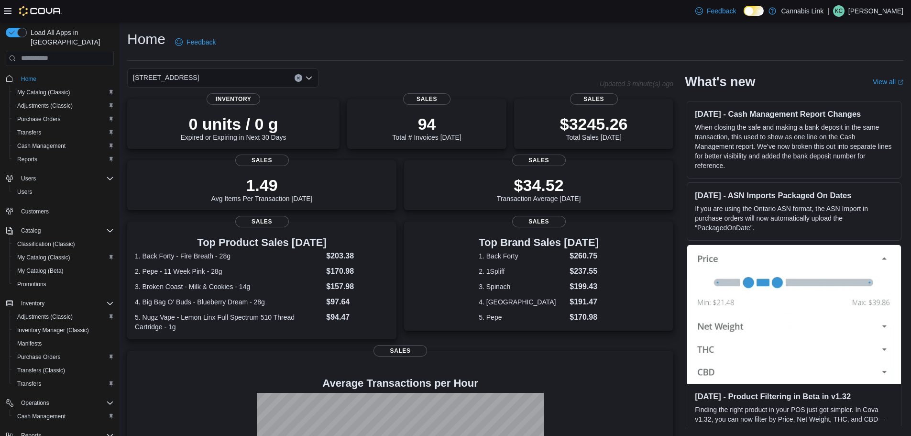
click at [252, 79] on div "[STREET_ADDRESS]" at bounding box center [222, 77] width 191 height 19
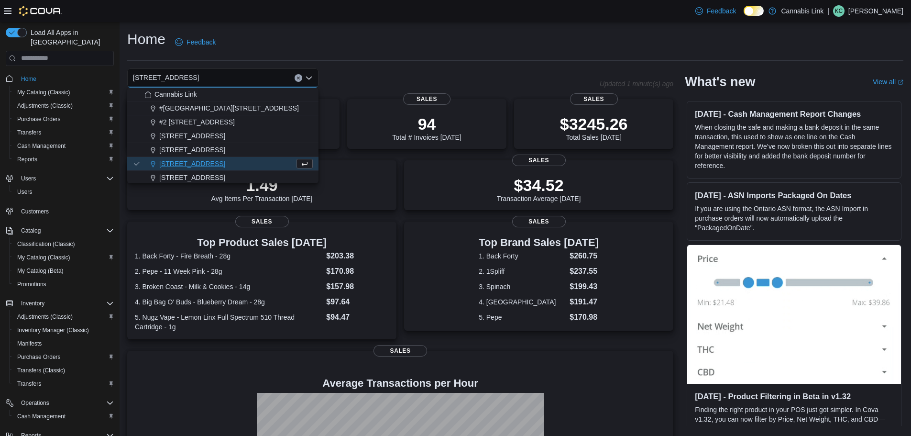
click at [427, 57] on div "Home Feedback" at bounding box center [515, 45] width 776 height 31
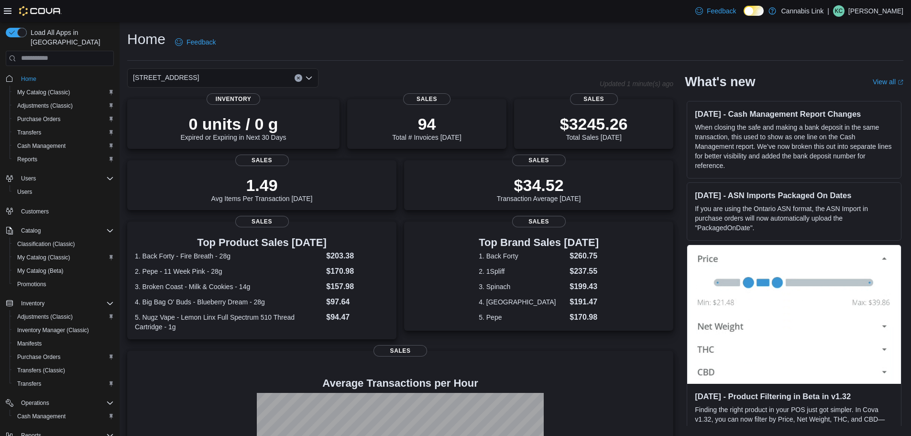
click at [221, 77] on div "[STREET_ADDRESS]" at bounding box center [222, 77] width 191 height 19
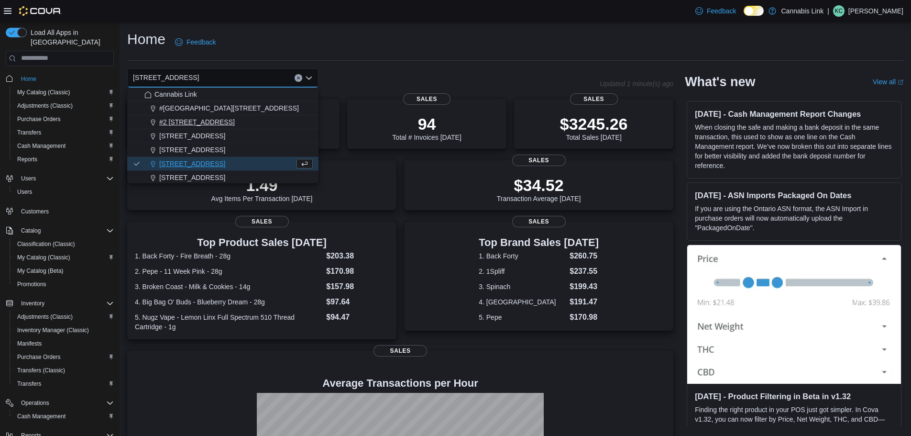
click at [208, 117] on span "#2 [STREET_ADDRESS]" at bounding box center [197, 122] width 76 height 10
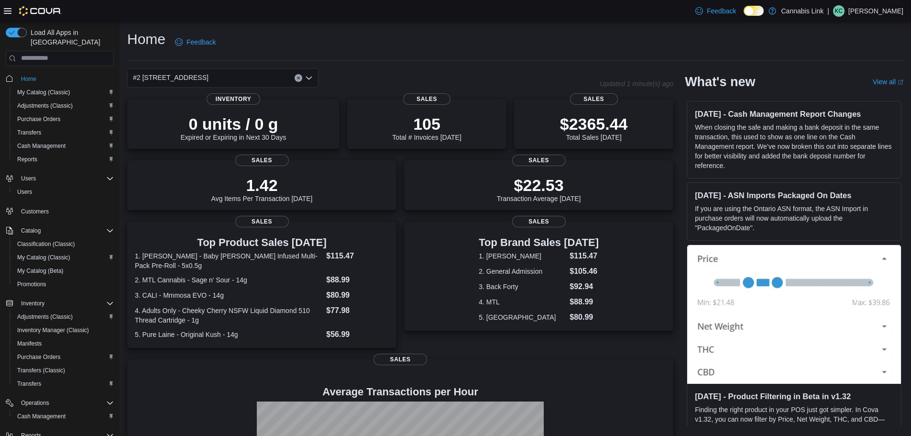
click at [229, 82] on div "#2 [STREET_ADDRESS] Combo box. Selected. #2 [STREET_ADDRESS] Press Backspace to…" at bounding box center [222, 77] width 191 height 19
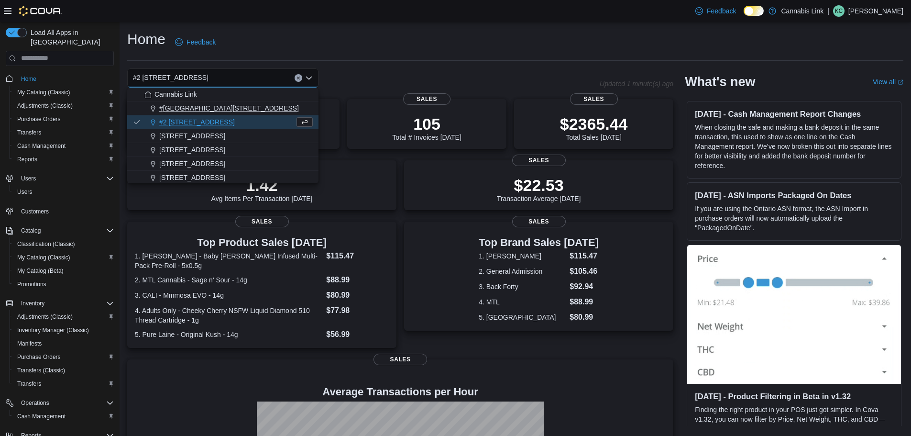
click at [235, 113] on button "#[GEOGRAPHIC_DATA][STREET_ADDRESS]" at bounding box center [222, 108] width 191 height 14
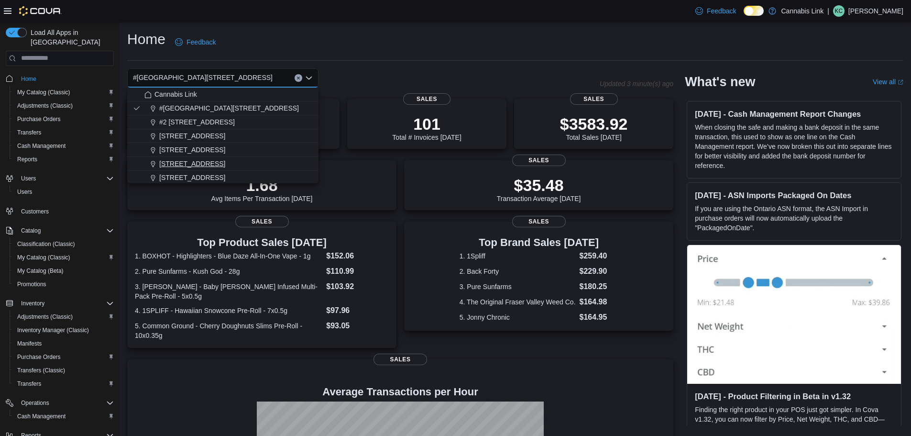
click at [200, 162] on span "[STREET_ADDRESS]" at bounding box center [192, 164] width 66 height 10
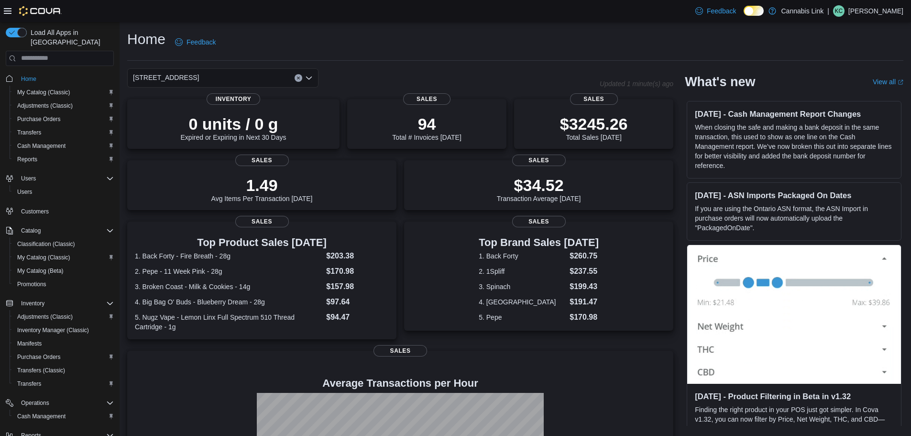
click at [235, 79] on div "[STREET_ADDRESS]" at bounding box center [222, 77] width 191 height 19
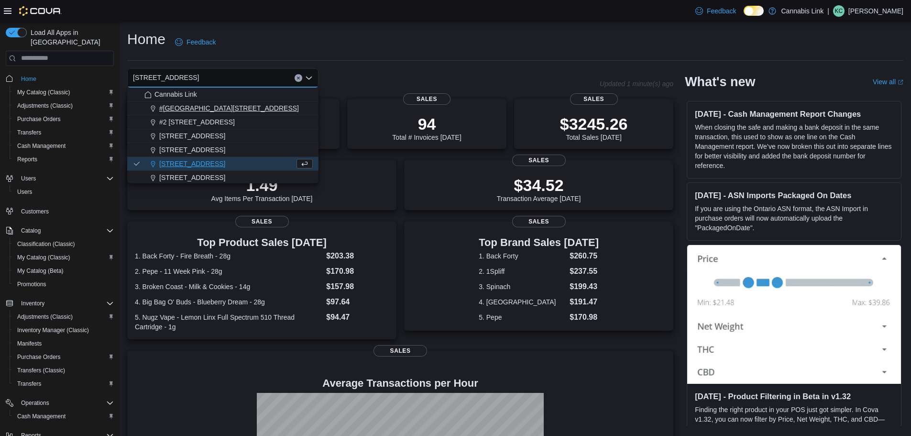
click at [217, 102] on button "#[GEOGRAPHIC_DATA][STREET_ADDRESS]" at bounding box center [222, 108] width 191 height 14
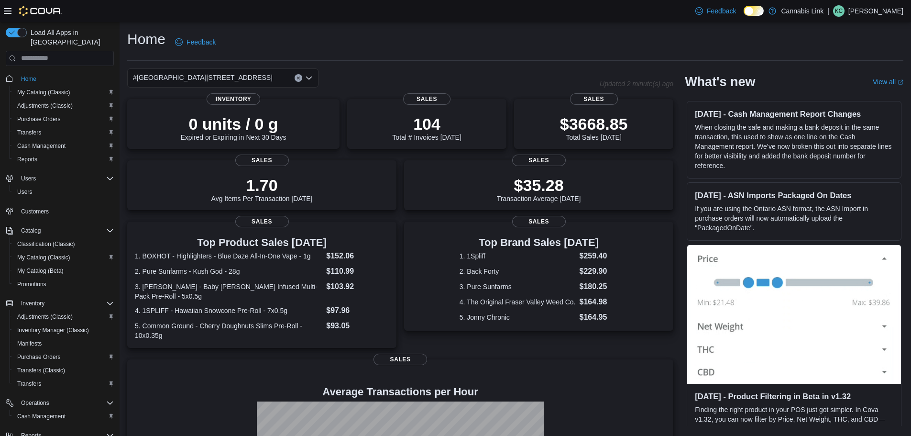
click at [263, 71] on div "#[GEOGRAPHIC_DATA][STREET_ADDRESS]" at bounding box center [222, 77] width 191 height 19
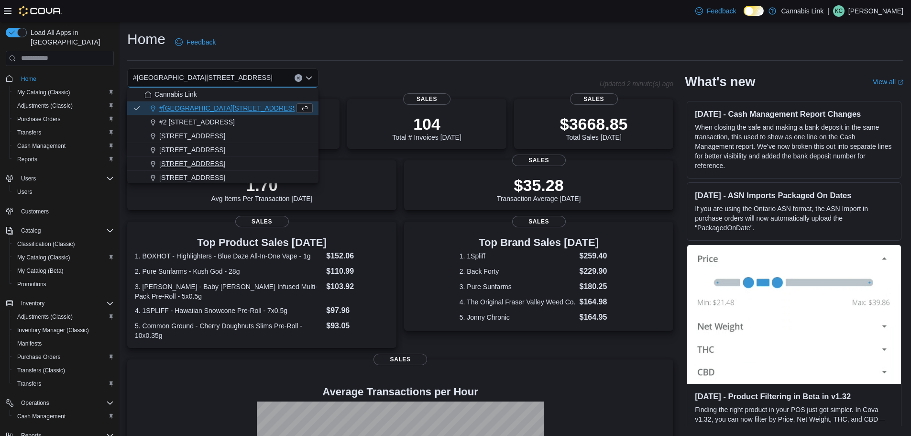
click at [207, 159] on span "[STREET_ADDRESS]" at bounding box center [192, 164] width 66 height 10
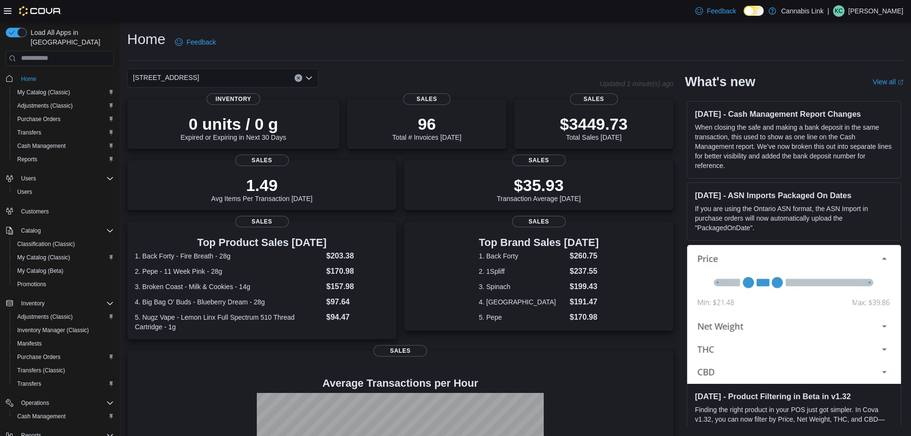
click at [278, 75] on div "[STREET_ADDRESS] Selected. [STREET_ADDRESS]. Press Backspace to delete [STREET_…" at bounding box center [222, 77] width 191 height 19
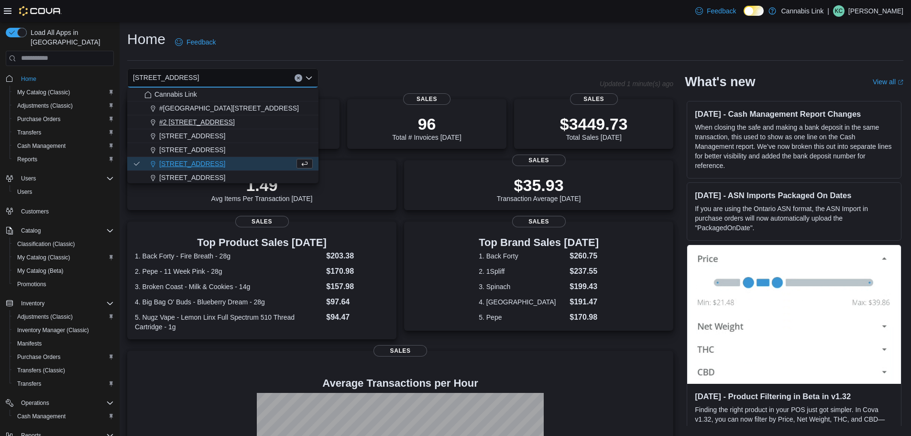
click at [241, 123] on div "#2 [STREET_ADDRESS]" at bounding box center [228, 122] width 168 height 10
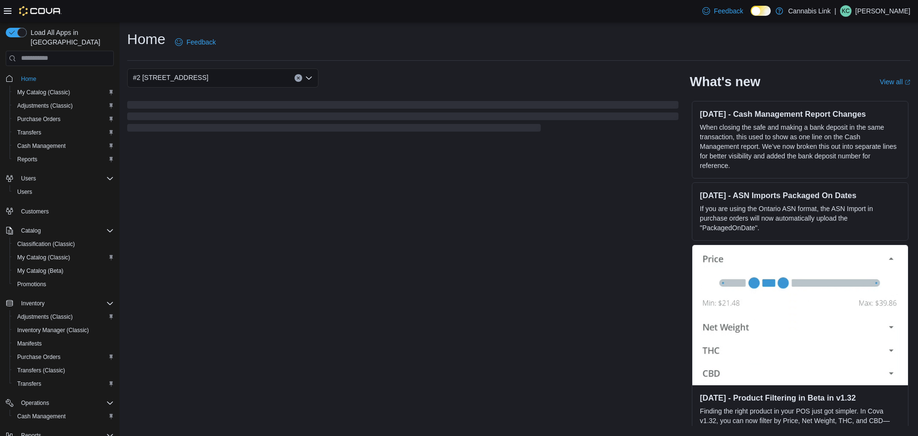
click at [234, 77] on div "#2 [STREET_ADDRESS] Combo box. Selected. #2 [STREET_ADDRESS] Press Backspace to…" at bounding box center [222, 77] width 191 height 19
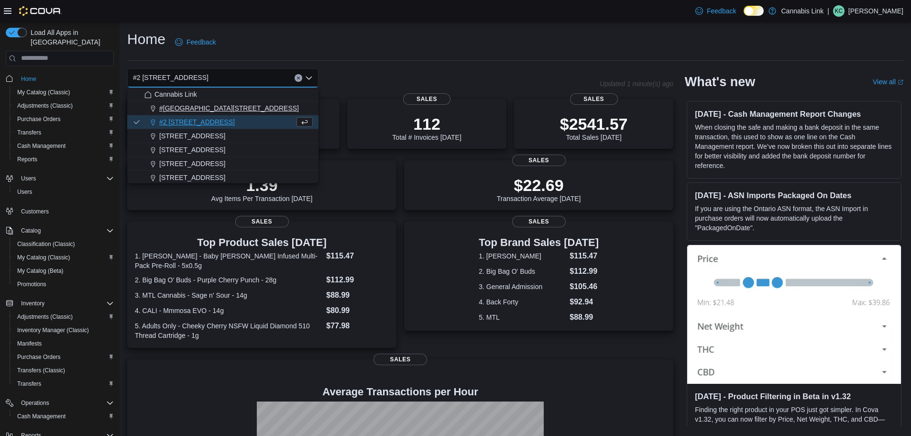
click at [249, 107] on span "#[GEOGRAPHIC_DATA][STREET_ADDRESS]" at bounding box center [229, 108] width 140 height 10
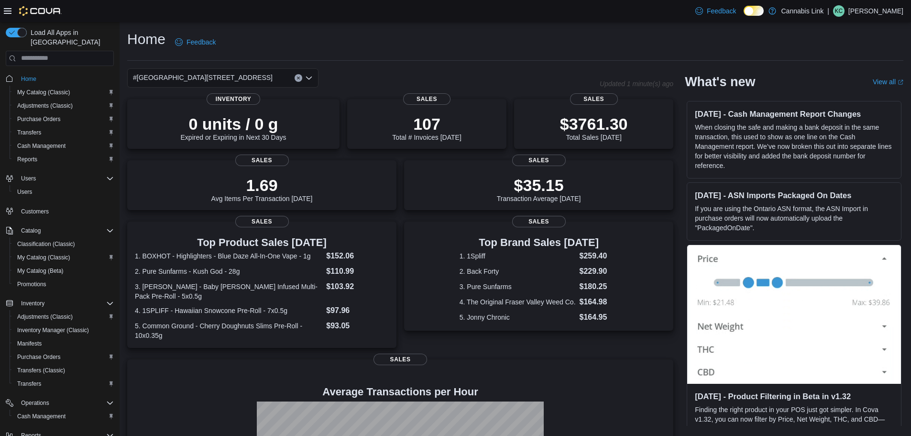
click at [192, 81] on span "#[GEOGRAPHIC_DATA][STREET_ADDRESS]" at bounding box center [203, 77] width 140 height 11
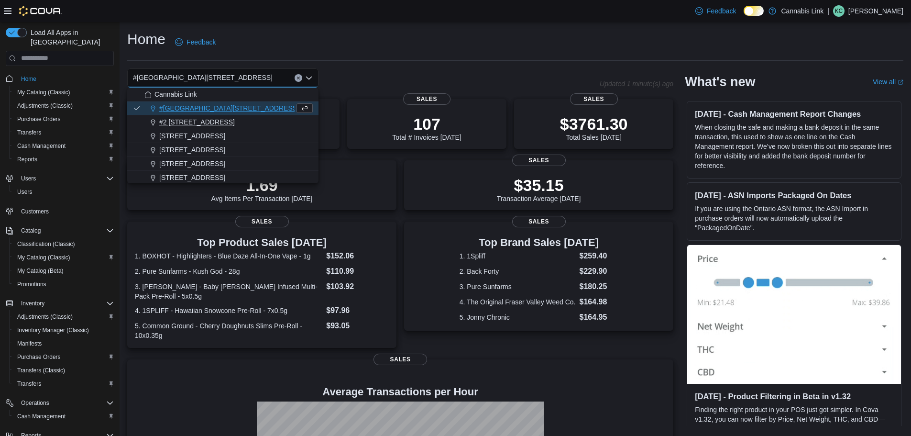
click at [244, 121] on div "#2 [STREET_ADDRESS]" at bounding box center [228, 122] width 168 height 10
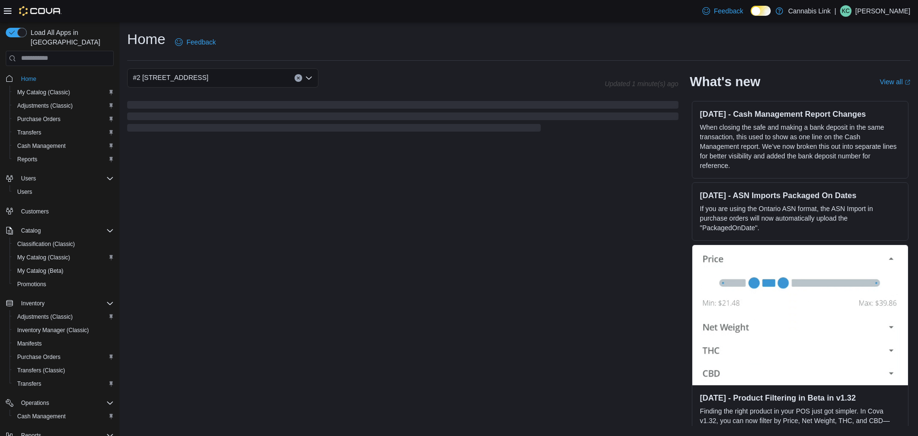
click at [230, 74] on div "#2 [STREET_ADDRESS] Combo box. Selected. #2 [STREET_ADDRESS] Press Backspace to…" at bounding box center [222, 77] width 191 height 19
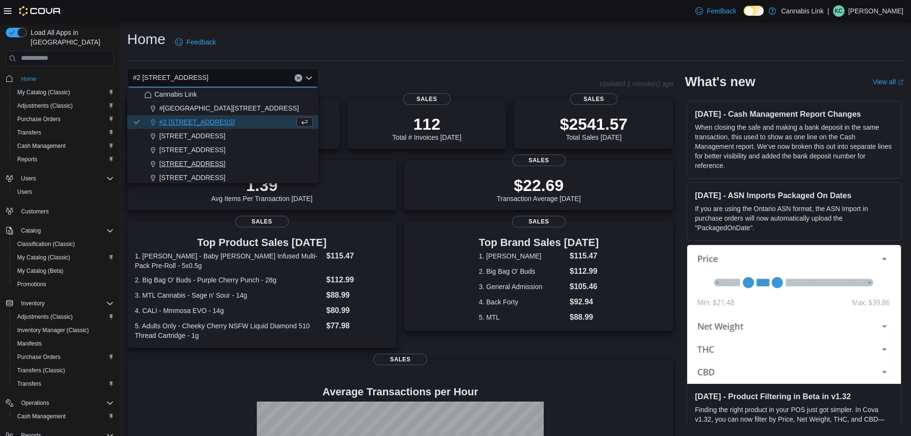
click at [228, 161] on div "[STREET_ADDRESS]" at bounding box center [228, 164] width 168 height 10
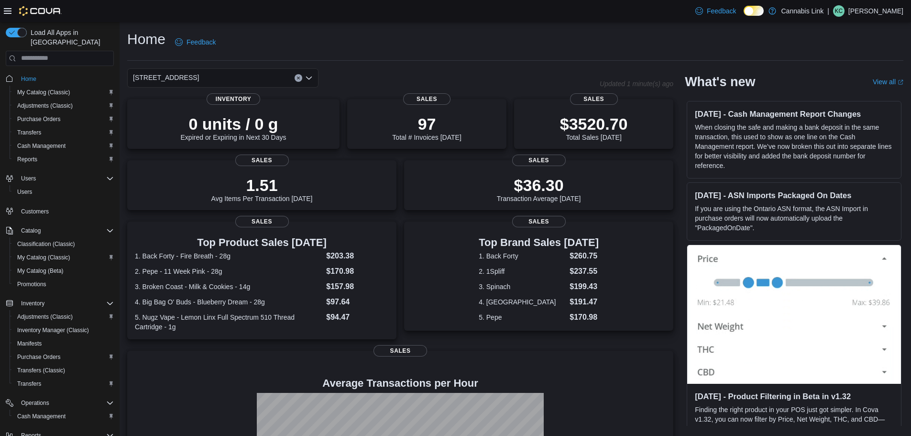
click at [210, 73] on div "[STREET_ADDRESS] Selected. [STREET_ADDRESS]. Press Backspace to delete [STREET_…" at bounding box center [222, 77] width 191 height 19
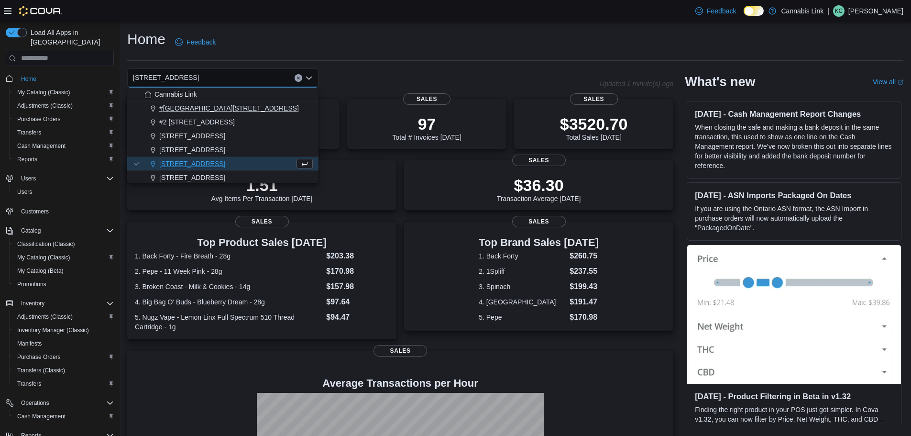
click at [204, 106] on span "#[GEOGRAPHIC_DATA][STREET_ADDRESS]" at bounding box center [229, 108] width 140 height 10
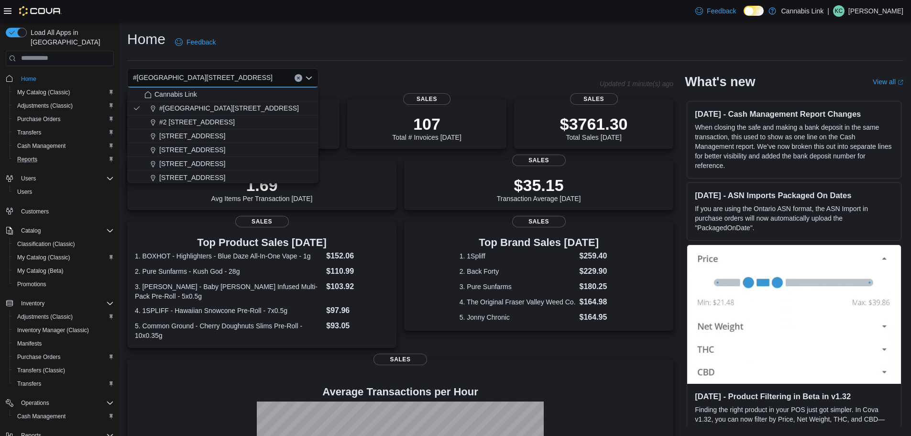
click at [44, 153] on div "Reports" at bounding box center [63, 158] width 100 height 11
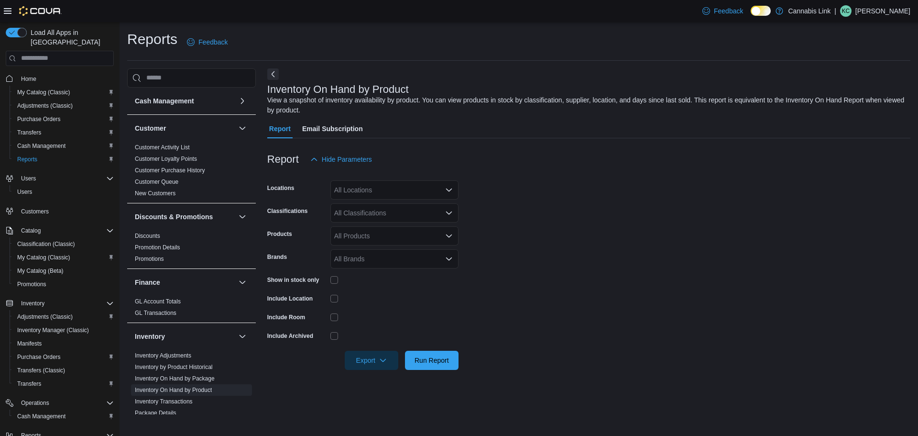
click at [409, 186] on div "All Locations" at bounding box center [394, 189] width 128 height 19
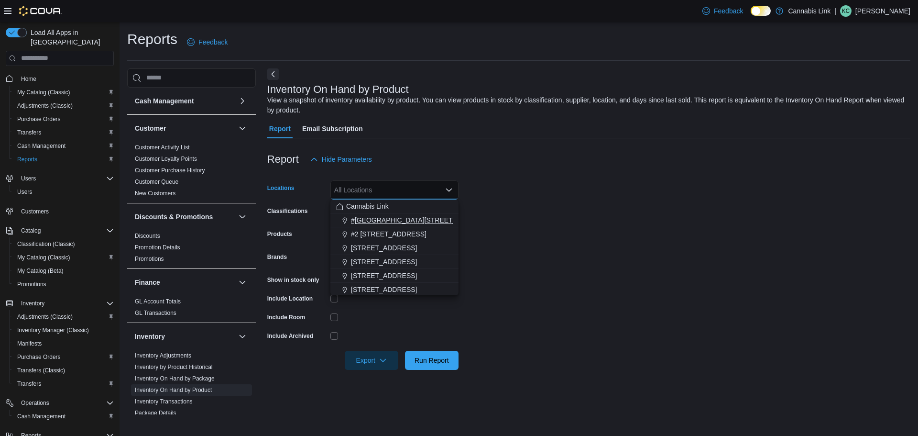
click at [403, 213] on button "#[GEOGRAPHIC_DATA][STREET_ADDRESS]" at bounding box center [394, 220] width 128 height 14
click at [452, 69] on div "Reports Feedback Cash Management Cash Management Cash Out Details Customer Cust…" at bounding box center [518, 222] width 783 height 384
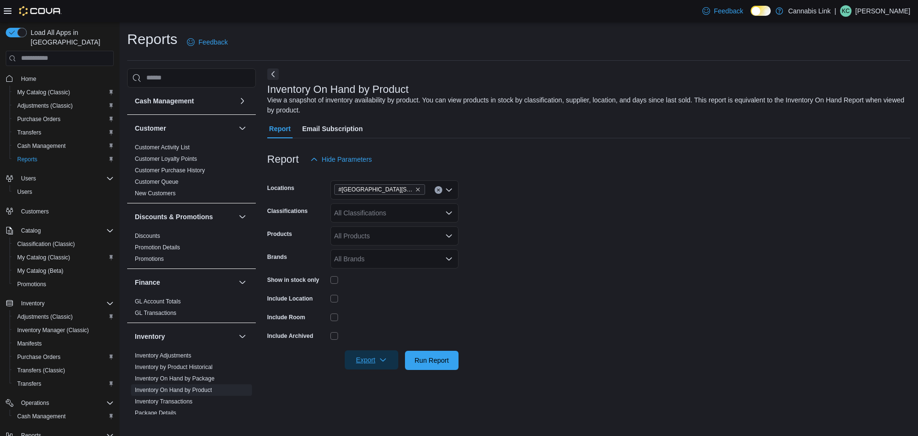
click at [381, 360] on icon "button" at bounding box center [383, 360] width 8 height 8
click at [390, 299] on span "Export to Excel" at bounding box center [372, 303] width 43 height 8
click at [44, 73] on span "Home" at bounding box center [65, 79] width 97 height 12
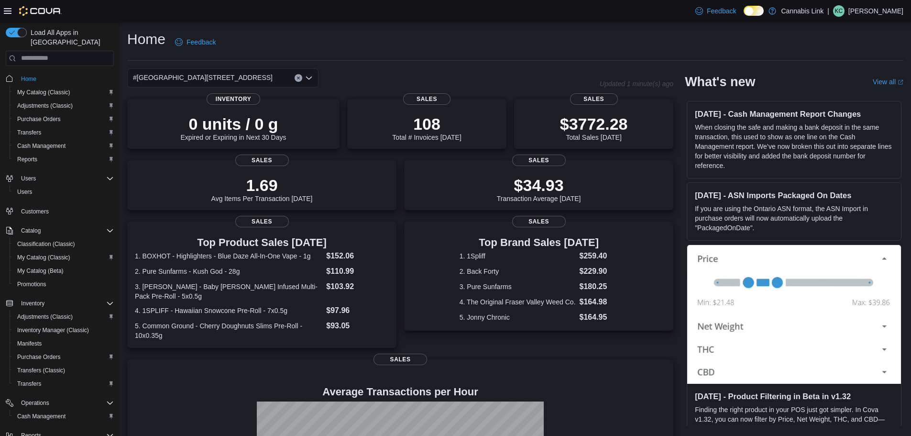
click at [252, 72] on div "#[GEOGRAPHIC_DATA][STREET_ADDRESS]" at bounding box center [222, 77] width 191 height 19
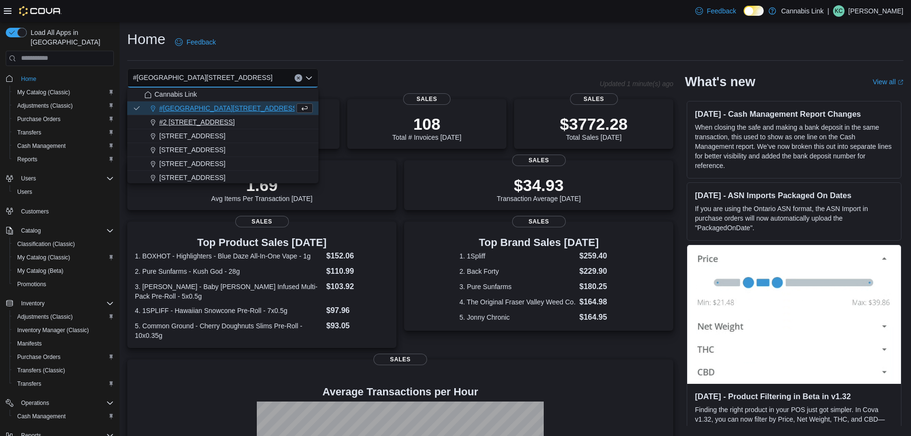
click at [211, 123] on span "#2 [STREET_ADDRESS]" at bounding box center [197, 122] width 76 height 10
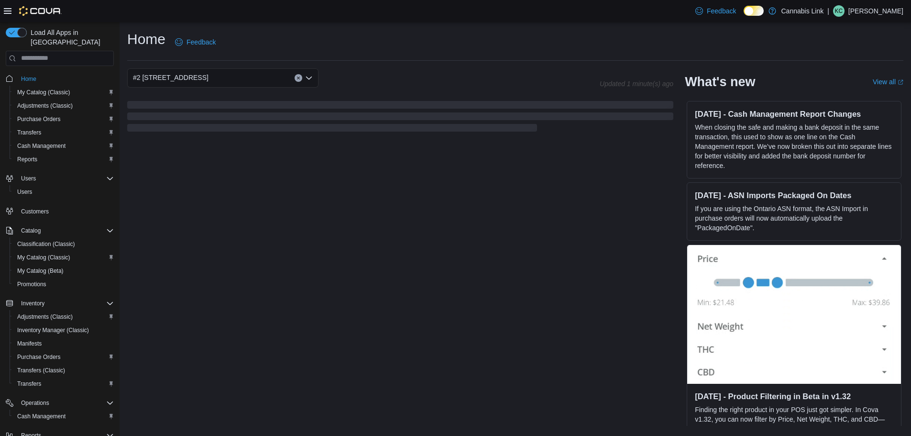
click at [251, 75] on div "#2 [STREET_ADDRESS] Combo box. Selected. #2 [STREET_ADDRESS] Press Backspace to…" at bounding box center [222, 77] width 191 height 19
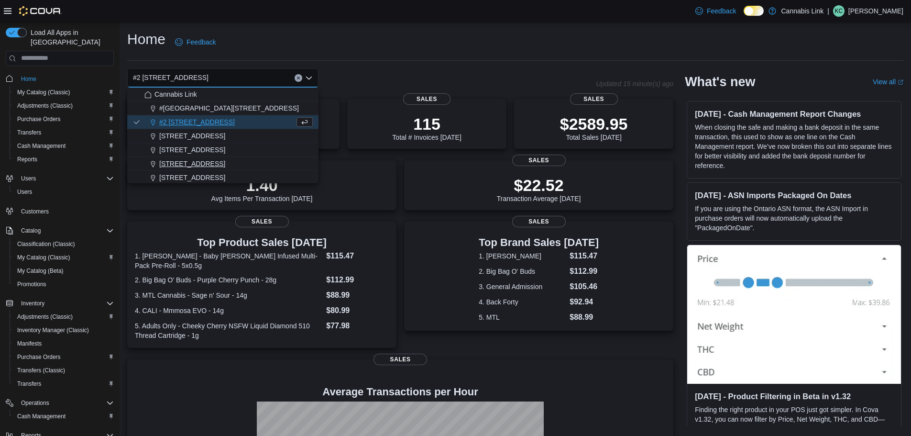
click at [201, 160] on span "[STREET_ADDRESS]" at bounding box center [192, 164] width 66 height 10
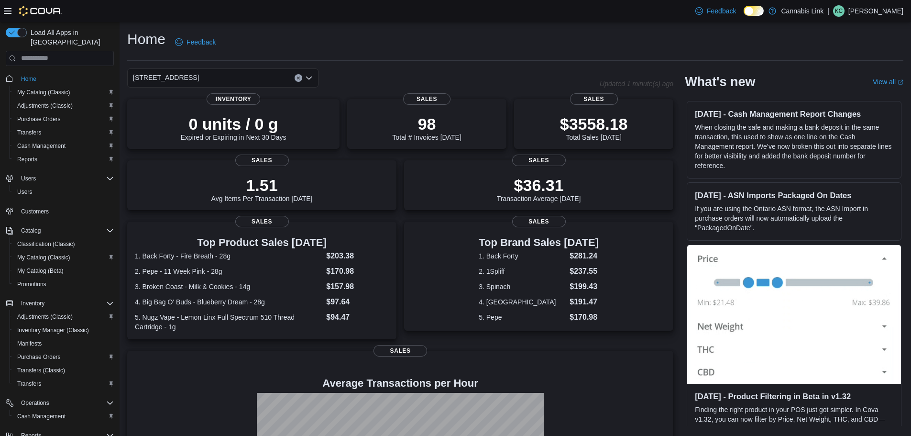
click at [263, 81] on div "[STREET_ADDRESS]" at bounding box center [222, 77] width 191 height 19
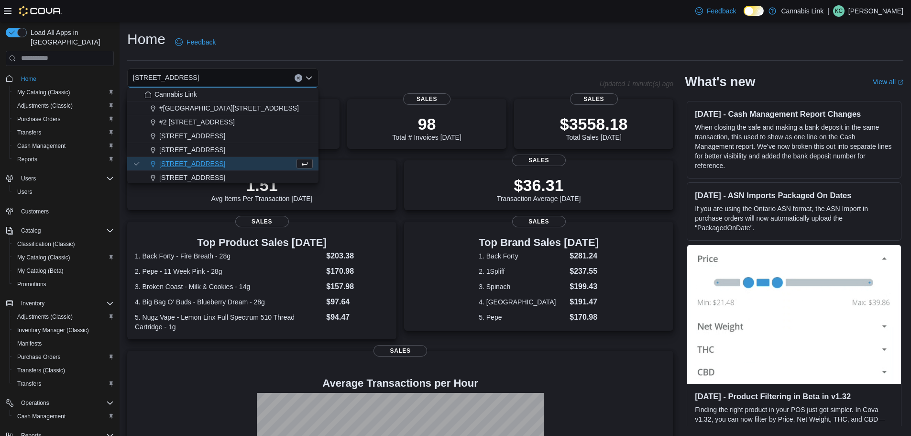
click at [384, 83] on div "[STREET_ADDRESS] Selected. [STREET_ADDRESS]. Press Backspace to delete [STREET_…" at bounding box center [363, 77] width 472 height 19
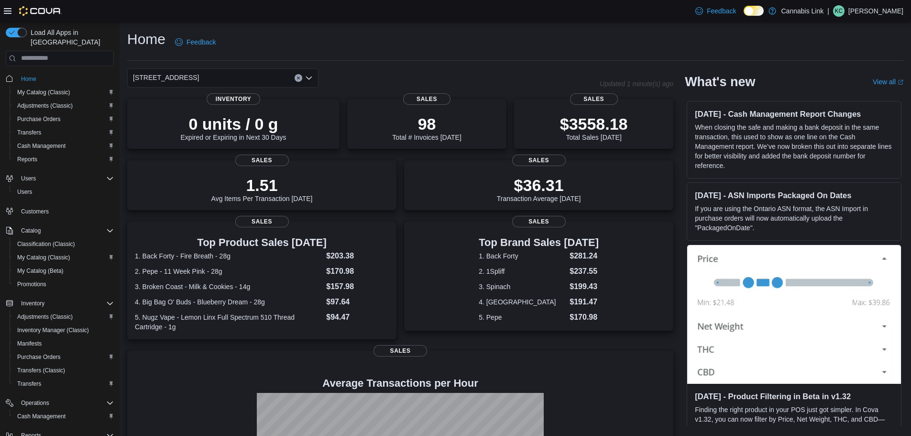
click at [272, 82] on div "[STREET_ADDRESS]" at bounding box center [222, 77] width 191 height 19
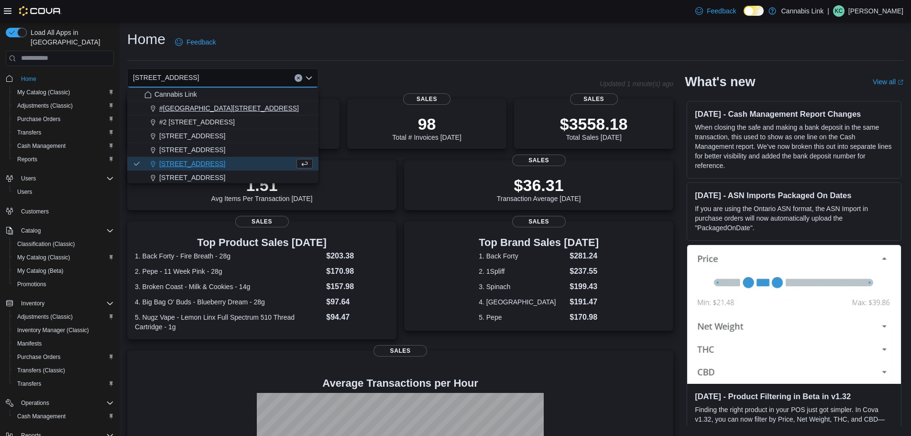
click at [232, 109] on span "#[GEOGRAPHIC_DATA][STREET_ADDRESS]" at bounding box center [229, 108] width 140 height 10
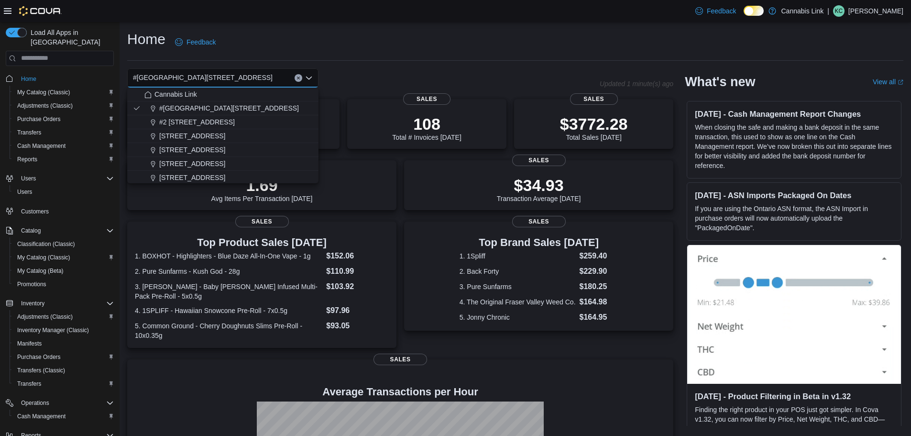
click at [384, 48] on div "Home Feedback" at bounding box center [515, 42] width 776 height 25
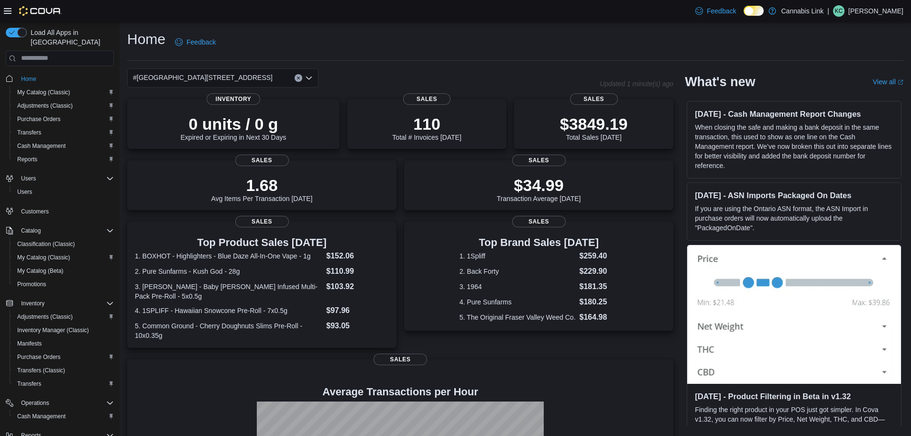
click at [272, 77] on div "#[GEOGRAPHIC_DATA][STREET_ADDRESS]" at bounding box center [222, 77] width 191 height 19
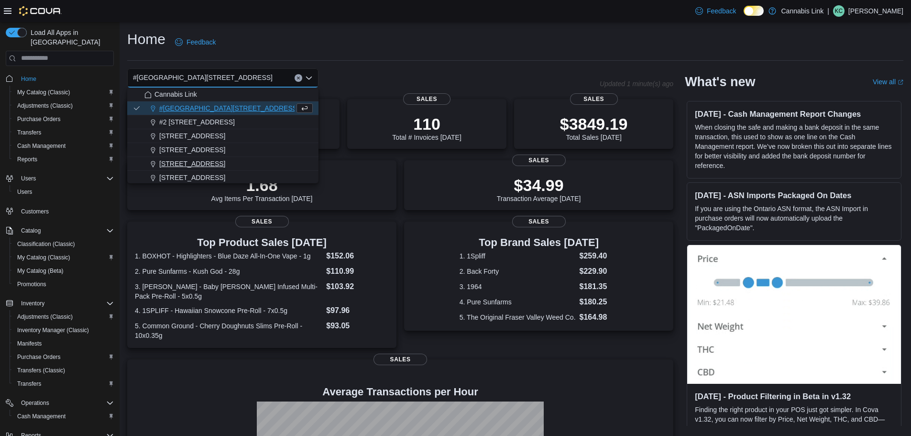
click at [219, 158] on button "[STREET_ADDRESS]" at bounding box center [222, 164] width 191 height 14
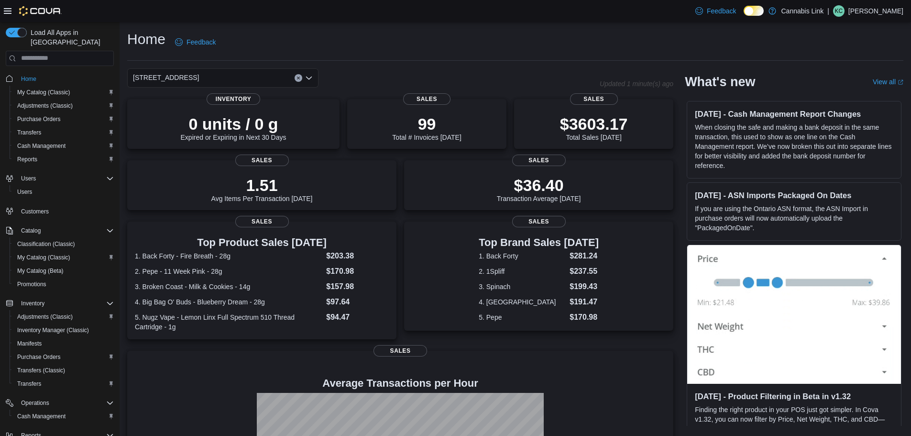
click at [246, 77] on div "[STREET_ADDRESS]" at bounding box center [222, 77] width 191 height 19
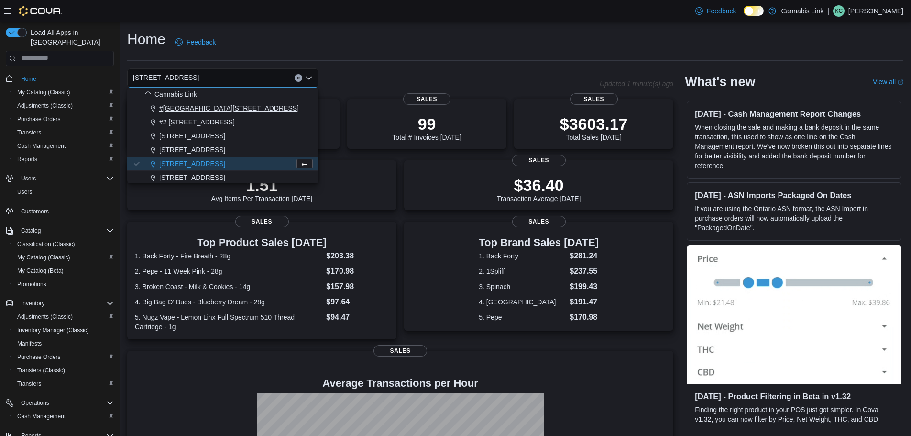
click at [254, 103] on span "#[GEOGRAPHIC_DATA][STREET_ADDRESS]" at bounding box center [229, 108] width 140 height 10
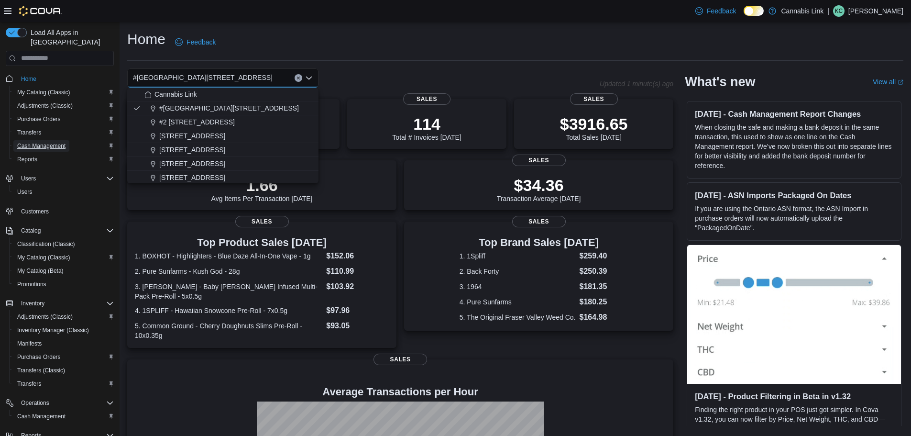
click at [56, 142] on span "Cash Management" at bounding box center [41, 146] width 48 height 8
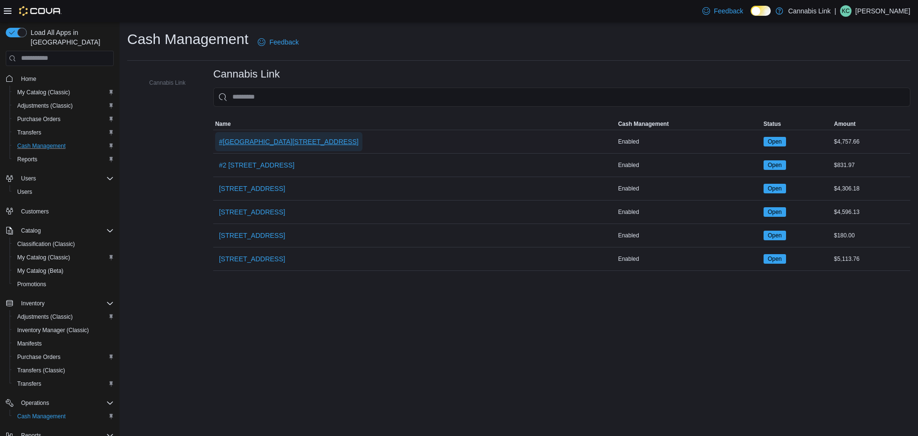
click at [296, 138] on span "#[GEOGRAPHIC_DATA][STREET_ADDRESS]" at bounding box center [289, 142] width 140 height 10
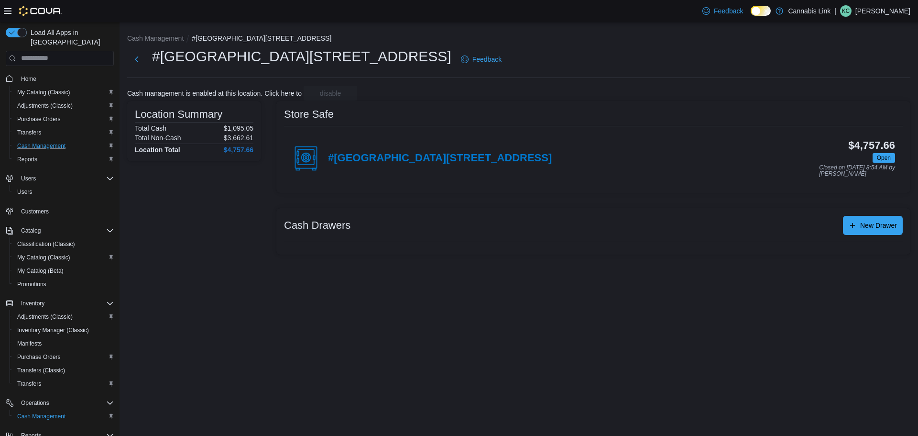
click at [477, 151] on div "#[GEOGRAPHIC_DATA][STREET_ADDRESS]" at bounding box center [422, 158] width 260 height 29
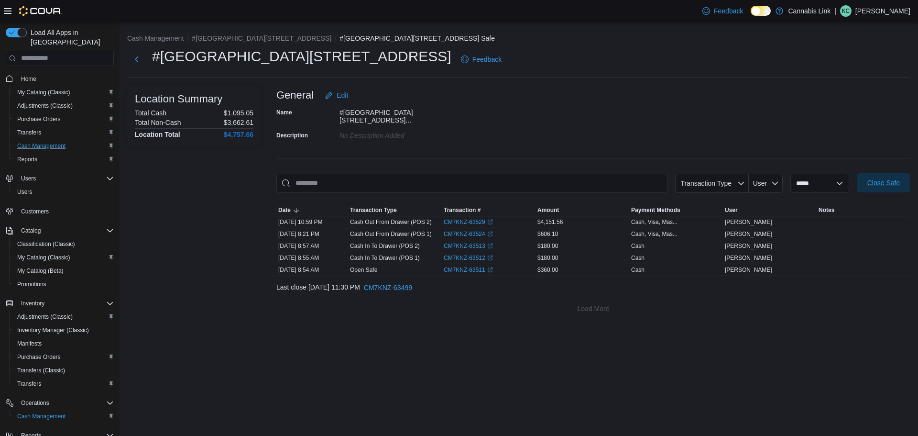
click at [886, 173] on span "Close Safe" at bounding box center [884, 182] width 42 height 19
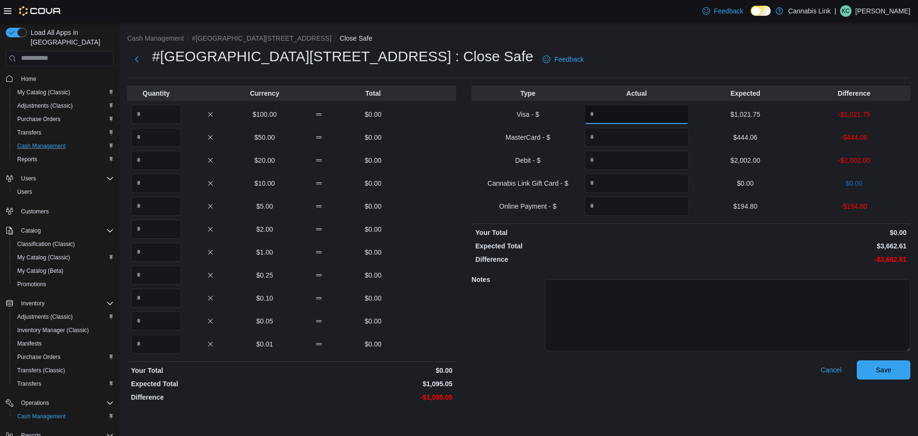
click at [612, 112] on input "Quantity" at bounding box center [636, 114] width 105 height 19
type input "*******"
click at [607, 135] on input "Quantity" at bounding box center [636, 137] width 105 height 19
type input "******"
click at [614, 164] on input "Quantity" at bounding box center [636, 160] width 105 height 19
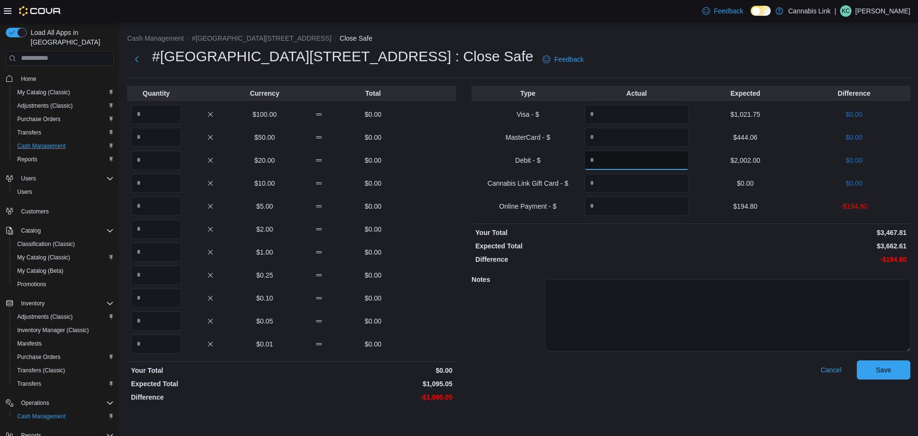
type input "*******"
click at [632, 191] on input "Quantity" at bounding box center [636, 183] width 105 height 19
type input "******"
click at [629, 186] on input "******" at bounding box center [636, 183] width 105 height 19
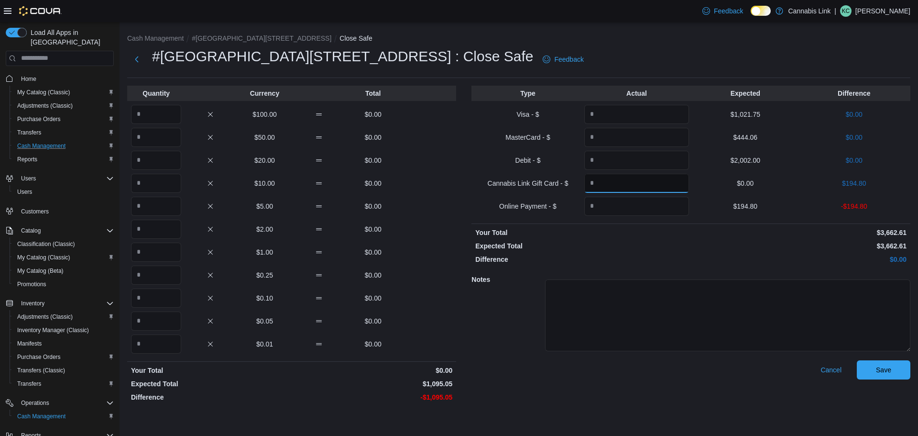
click at [629, 186] on input "******" at bounding box center [636, 183] width 105 height 19
click at [633, 205] on input "Quantity" at bounding box center [636, 206] width 105 height 19
type input "******"
click at [146, 142] on input "Quantity" at bounding box center [156, 137] width 50 height 19
type input "*"
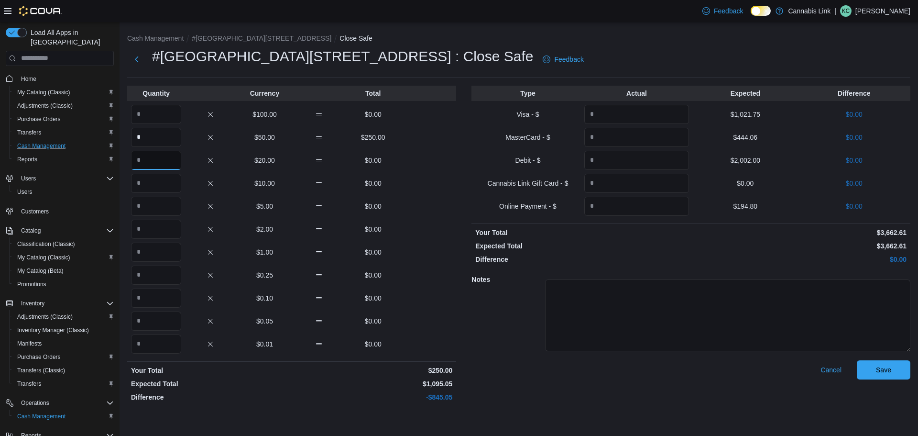
click at [154, 161] on input "Quantity" at bounding box center [156, 160] width 50 height 19
type input "**"
click at [131, 188] on input "Quantity" at bounding box center [156, 183] width 50 height 19
type input "*"
click at [143, 199] on input "Quantity" at bounding box center [156, 206] width 50 height 19
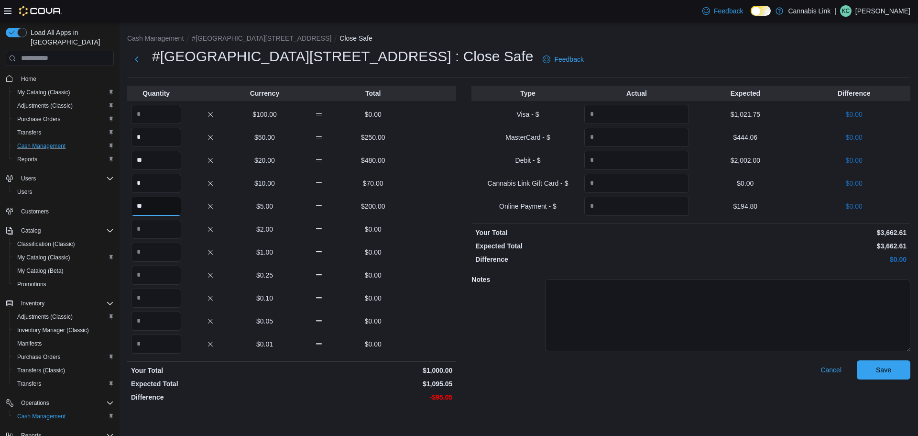
type input "**"
click at [145, 223] on input "Quantity" at bounding box center [156, 228] width 50 height 19
type input "*"
click at [134, 247] on input "Quantity" at bounding box center [156, 251] width 50 height 19
type input "**"
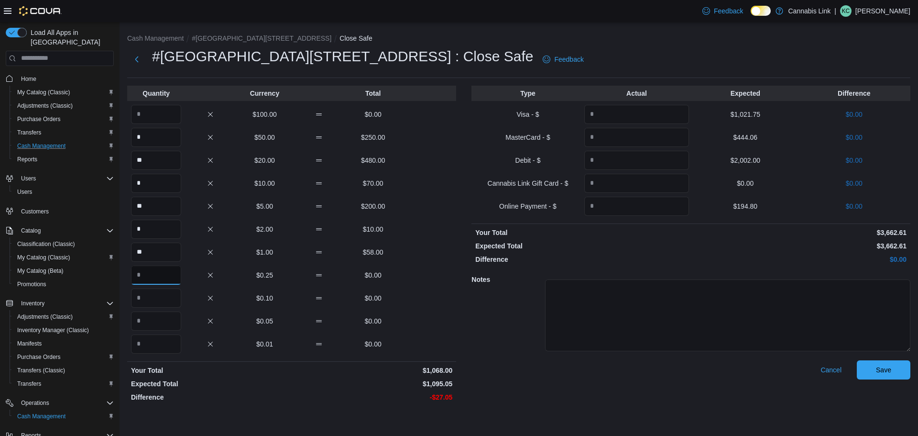
click at [149, 267] on input "Quantity" at bounding box center [156, 274] width 50 height 19
type input "**"
click at [155, 295] on input "Quantity" at bounding box center [156, 297] width 50 height 19
type input "**"
click at [151, 325] on input "Quantity" at bounding box center [156, 320] width 50 height 19
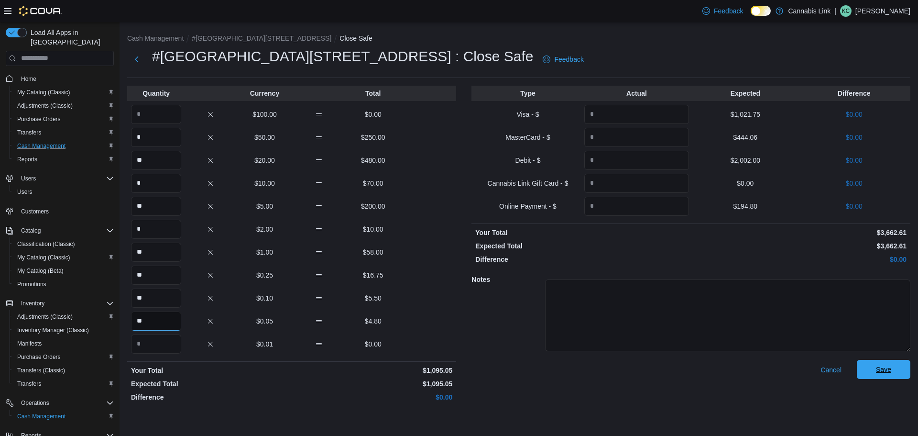
type input "**"
click at [884, 377] on span "Save" at bounding box center [884, 369] width 42 height 19
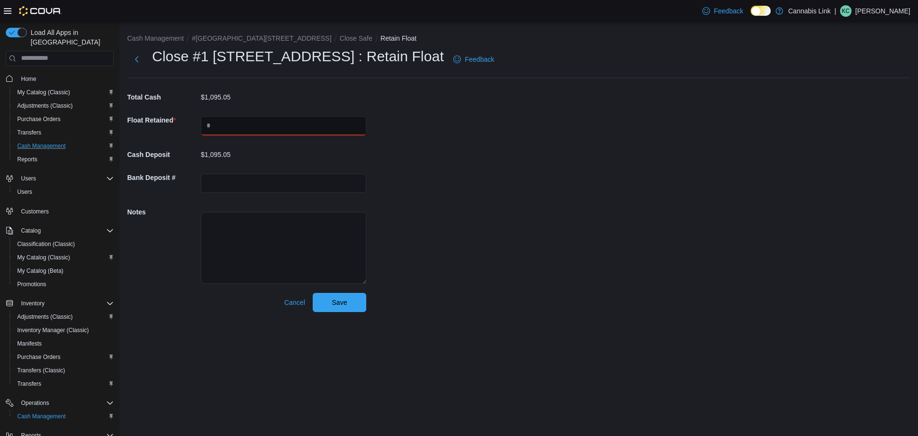
click at [259, 131] on input "text" at bounding box center [283, 125] width 165 height 19
type input "******"
click at [352, 302] on span "Save" at bounding box center [339, 301] width 42 height 19
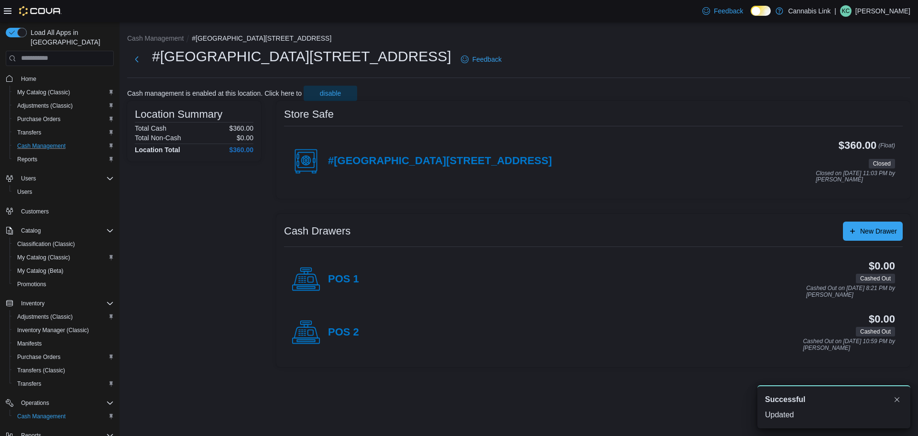
click at [136, 69] on div "#1 1175 Hyde Park Road, Unit 2B Feedback" at bounding box center [316, 59] width 378 height 25
click at [136, 62] on button "Next" at bounding box center [136, 58] width 19 height 19
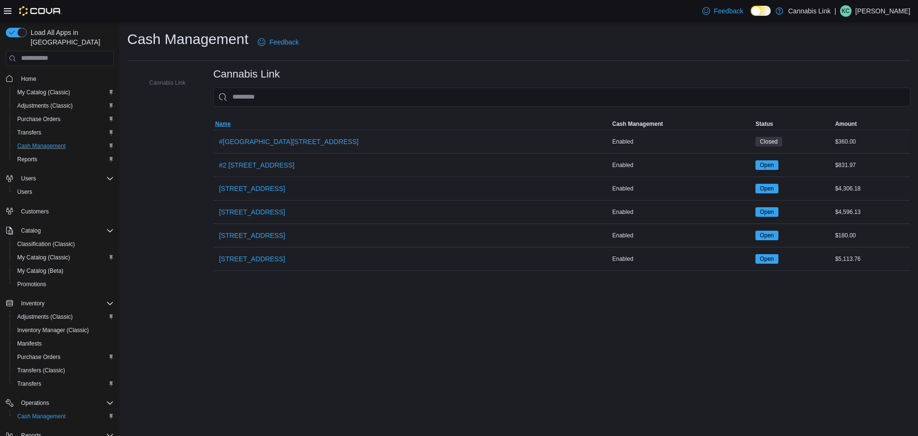
click at [306, 129] on span "Name" at bounding box center [411, 123] width 397 height 11
click at [298, 139] on span "#[GEOGRAPHIC_DATA][STREET_ADDRESS]" at bounding box center [289, 142] width 140 height 10
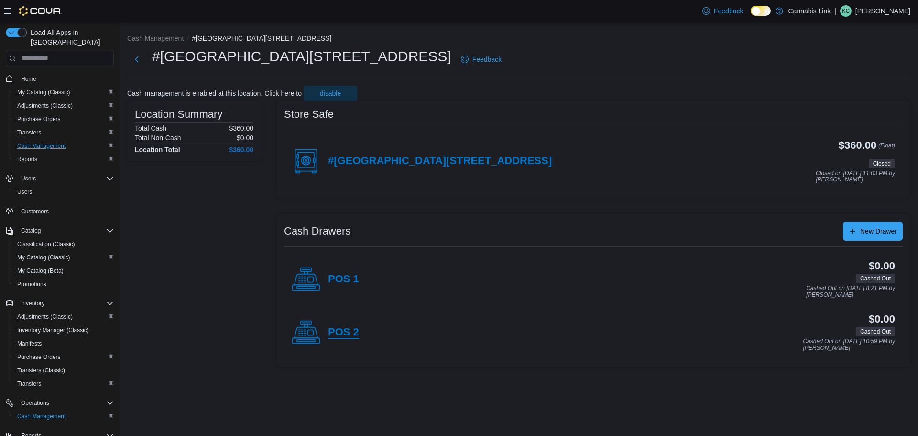
click at [349, 330] on h4 "POS 2" at bounding box center [343, 332] width 31 height 12
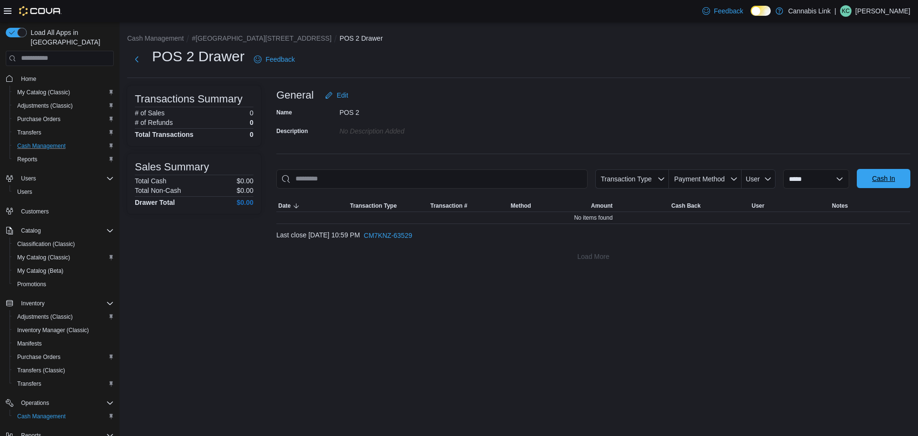
click at [883, 176] on span "Cash In" at bounding box center [883, 179] width 23 height 10
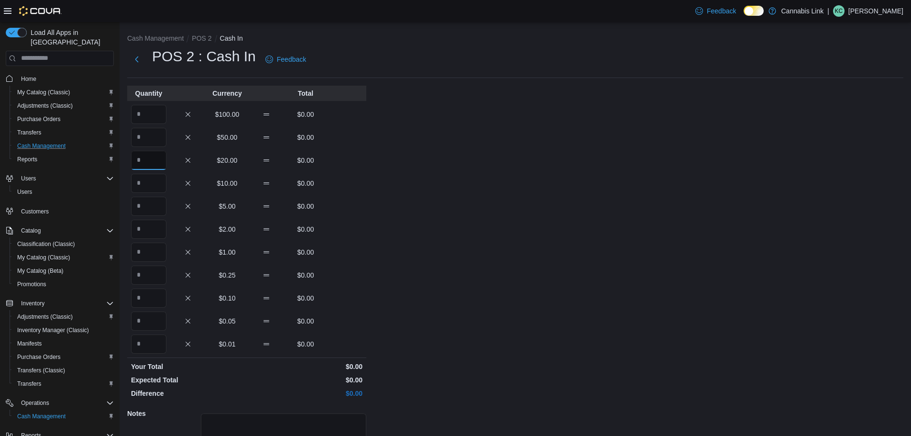
click at [154, 164] on input "Quantity" at bounding box center [148, 160] width 35 height 19
type input "*"
click at [153, 174] on input "Quantity" at bounding box center [148, 183] width 35 height 19
type input "*"
click at [156, 197] on input "Quantity" at bounding box center [148, 206] width 35 height 19
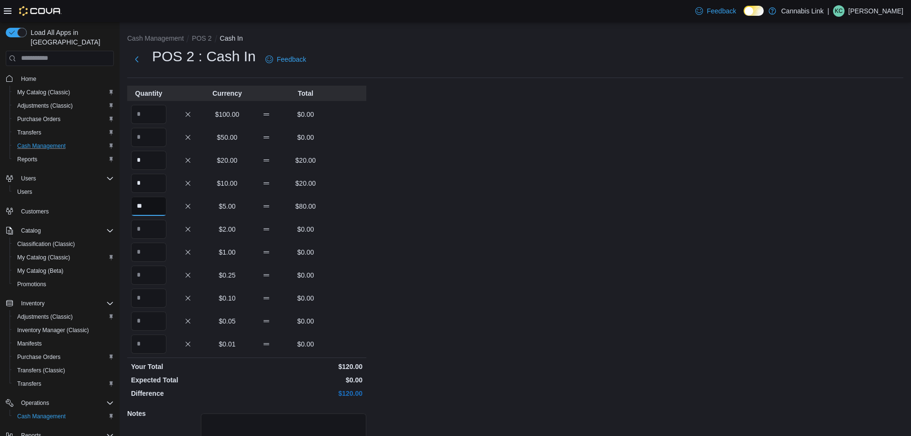
type input "**"
click at [152, 230] on input "Quantity" at bounding box center [148, 228] width 35 height 19
type input "*"
click at [154, 254] on input "Quantity" at bounding box center [148, 251] width 35 height 19
type input "**"
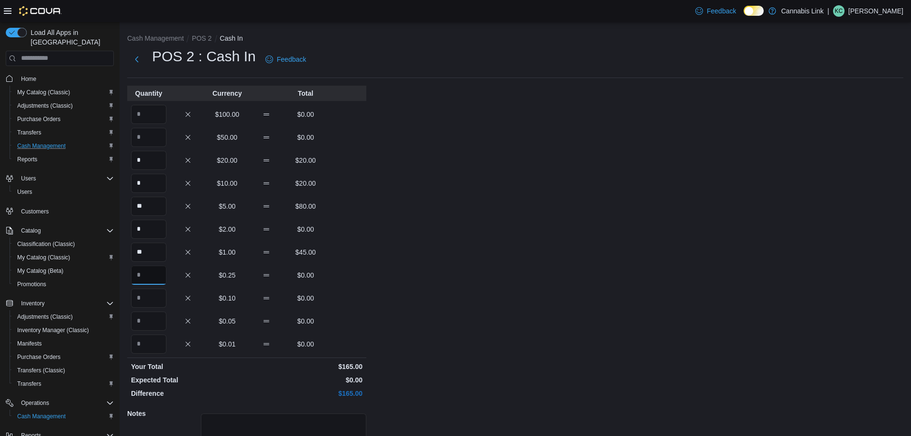
click at [156, 274] on input "Quantity" at bounding box center [148, 274] width 35 height 19
type input "**"
click at [143, 300] on input "Quantity" at bounding box center [148, 297] width 35 height 19
type input "**"
click at [141, 322] on input "Quantity" at bounding box center [148, 320] width 35 height 19
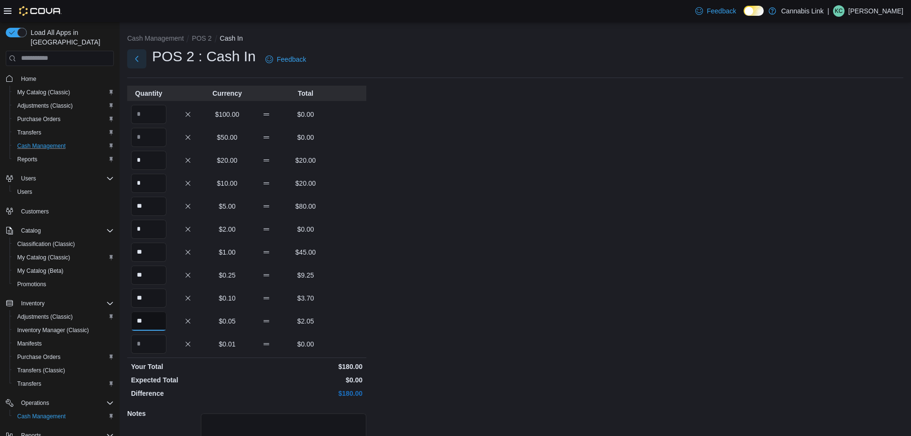
type input "**"
click at [128, 58] on button "Next" at bounding box center [136, 58] width 19 height 19
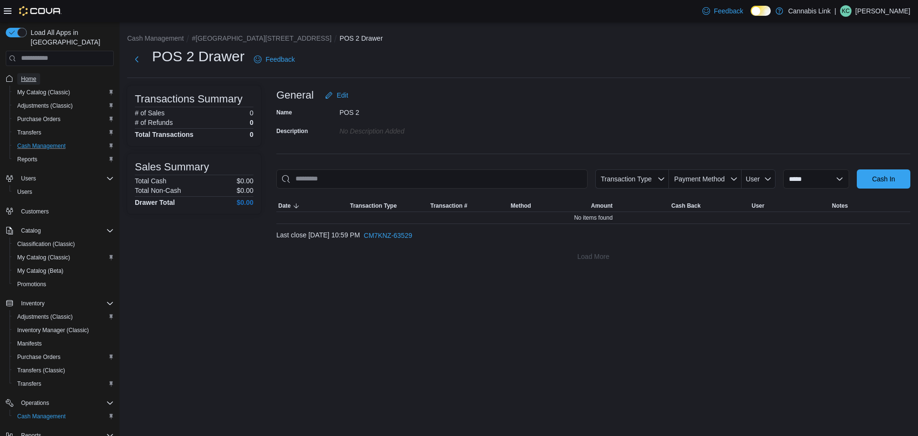
click at [32, 73] on span "Home" at bounding box center [28, 78] width 15 height 11
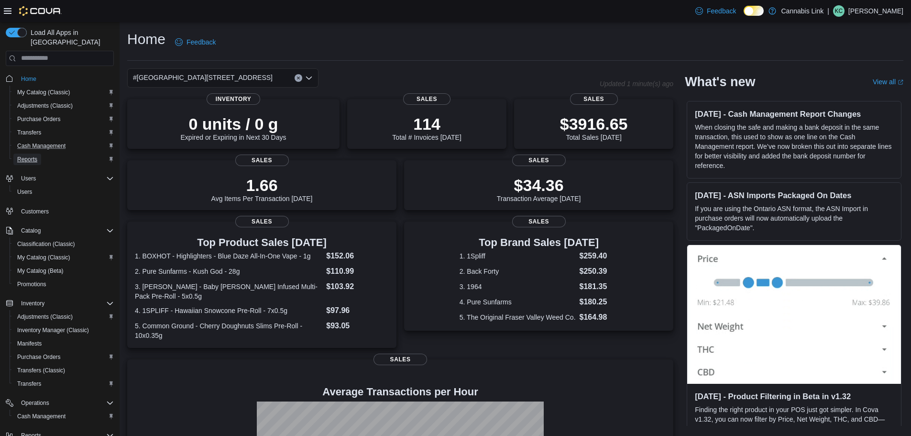
click at [41, 153] on link "Reports" at bounding box center [27, 158] width 28 height 11
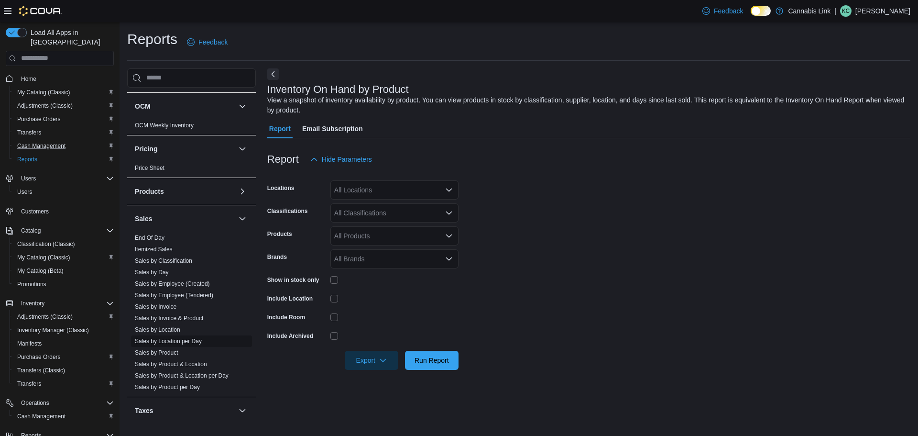
scroll to position [488, 0]
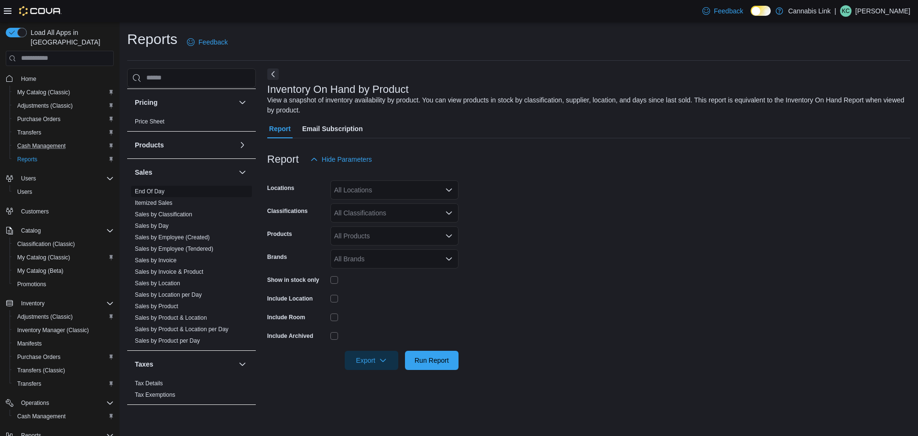
click at [156, 190] on link "End Of Day" at bounding box center [150, 191] width 30 height 7
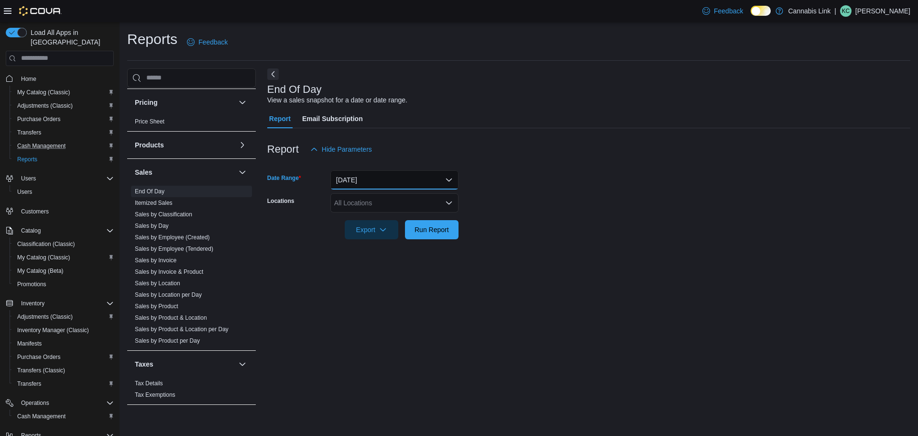
click at [404, 178] on button "Today" at bounding box center [394, 179] width 128 height 19
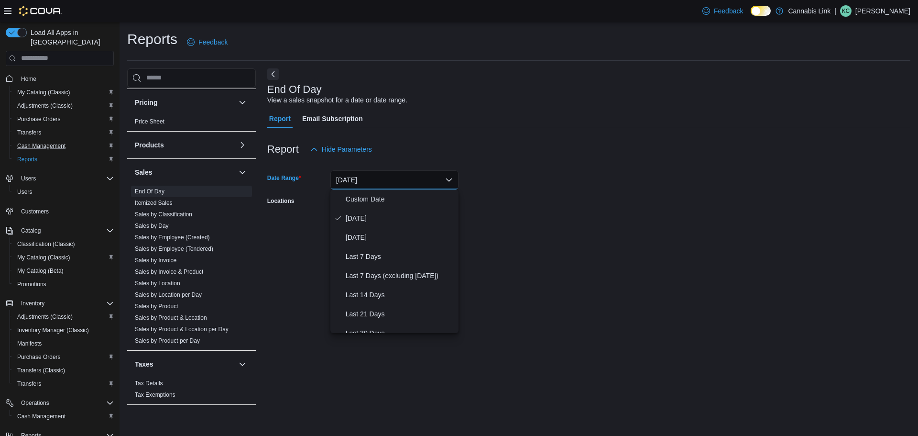
click at [539, 93] on div "End Of Day View a sales snapshot for a date or date range." at bounding box center [586, 95] width 638 height 22
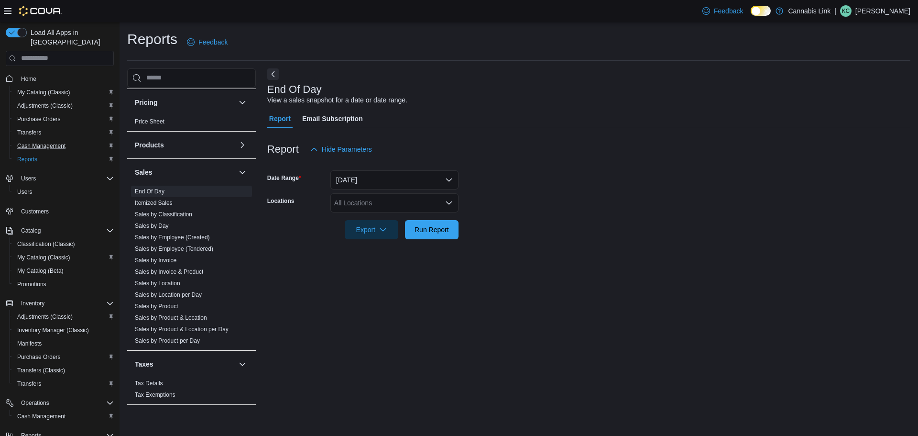
click at [413, 207] on div "All Locations" at bounding box center [394, 202] width 128 height 19
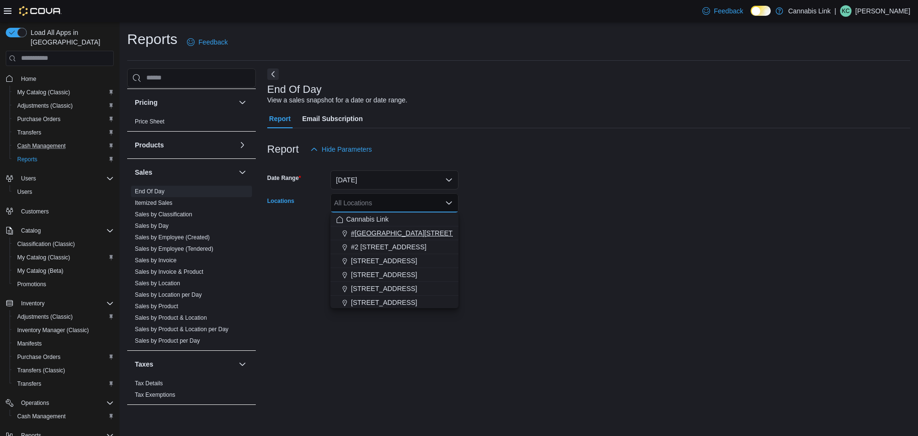
click at [399, 230] on span "#[GEOGRAPHIC_DATA][STREET_ADDRESS]" at bounding box center [421, 233] width 140 height 10
click at [585, 111] on div "Report Email Subscription" at bounding box center [588, 118] width 643 height 19
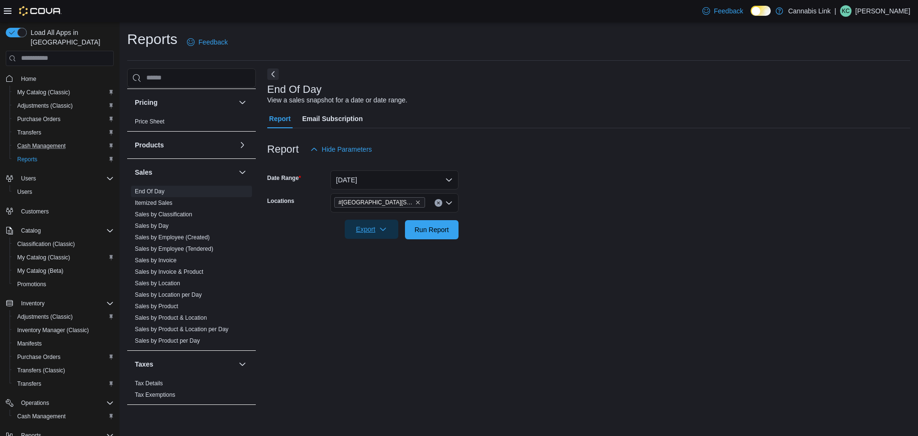
click at [373, 229] on span "Export" at bounding box center [371, 228] width 42 height 19
click at [387, 271] on span "Export to Pdf" at bounding box center [372, 268] width 43 height 8
